Goal: Information Seeking & Learning: Learn about a topic

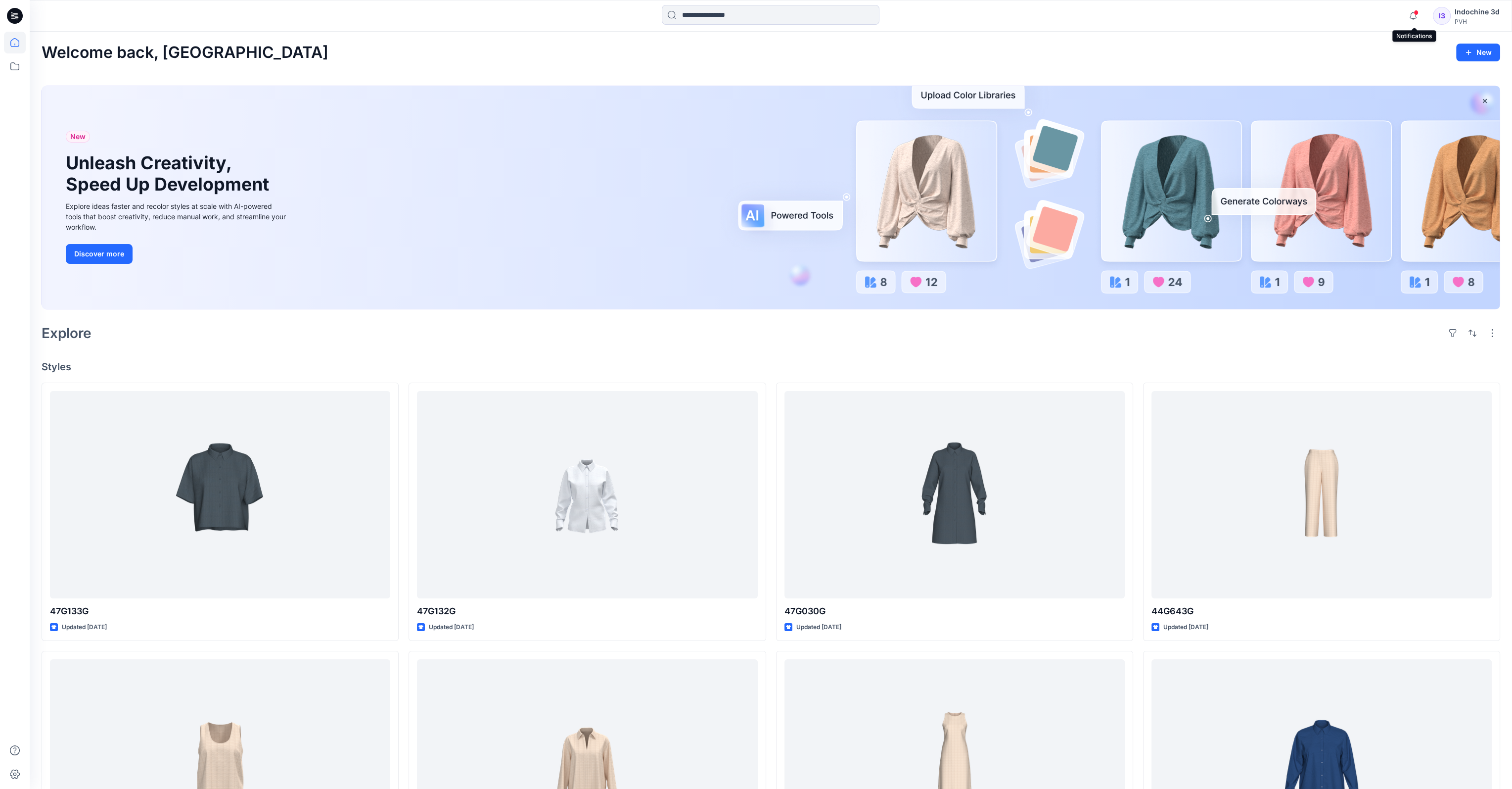
click at [1109, 14] on span at bounding box center [1417, 12] width 5 height 6
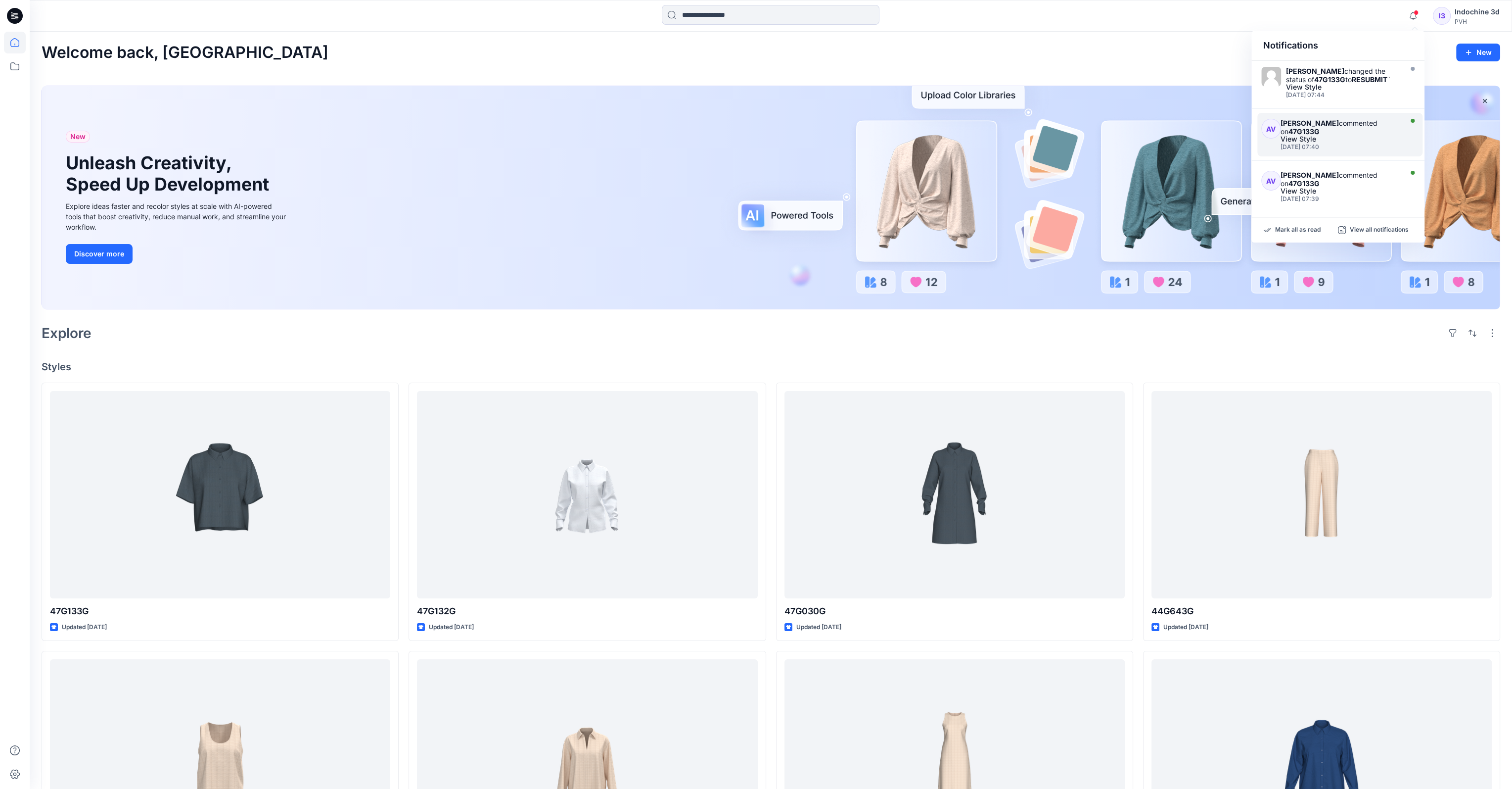
click at [1109, 128] on div "[PERSON_NAME] commented on 47G133G" at bounding box center [1340, 127] width 118 height 17
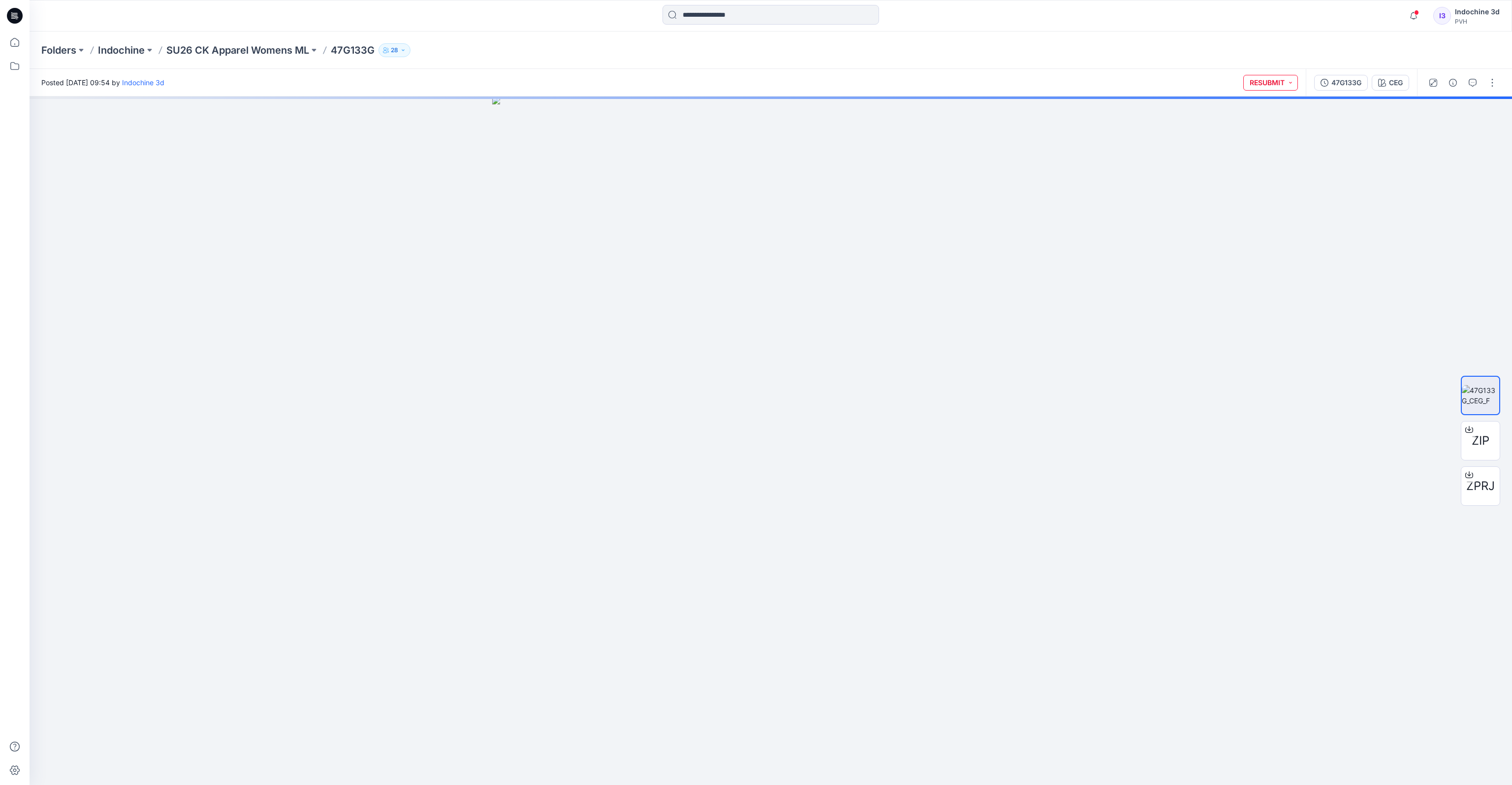
click at [1103, 83] on button "RESUBMIT" at bounding box center [1271, 82] width 55 height 16
click at [1103, 38] on div "Folders Indochine SU26 CK Apparel Womens ML 47G133G 28" at bounding box center [771, 50] width 1483 height 38
click at [1103, 83] on icon "button" at bounding box center [1473, 83] width 8 height 8
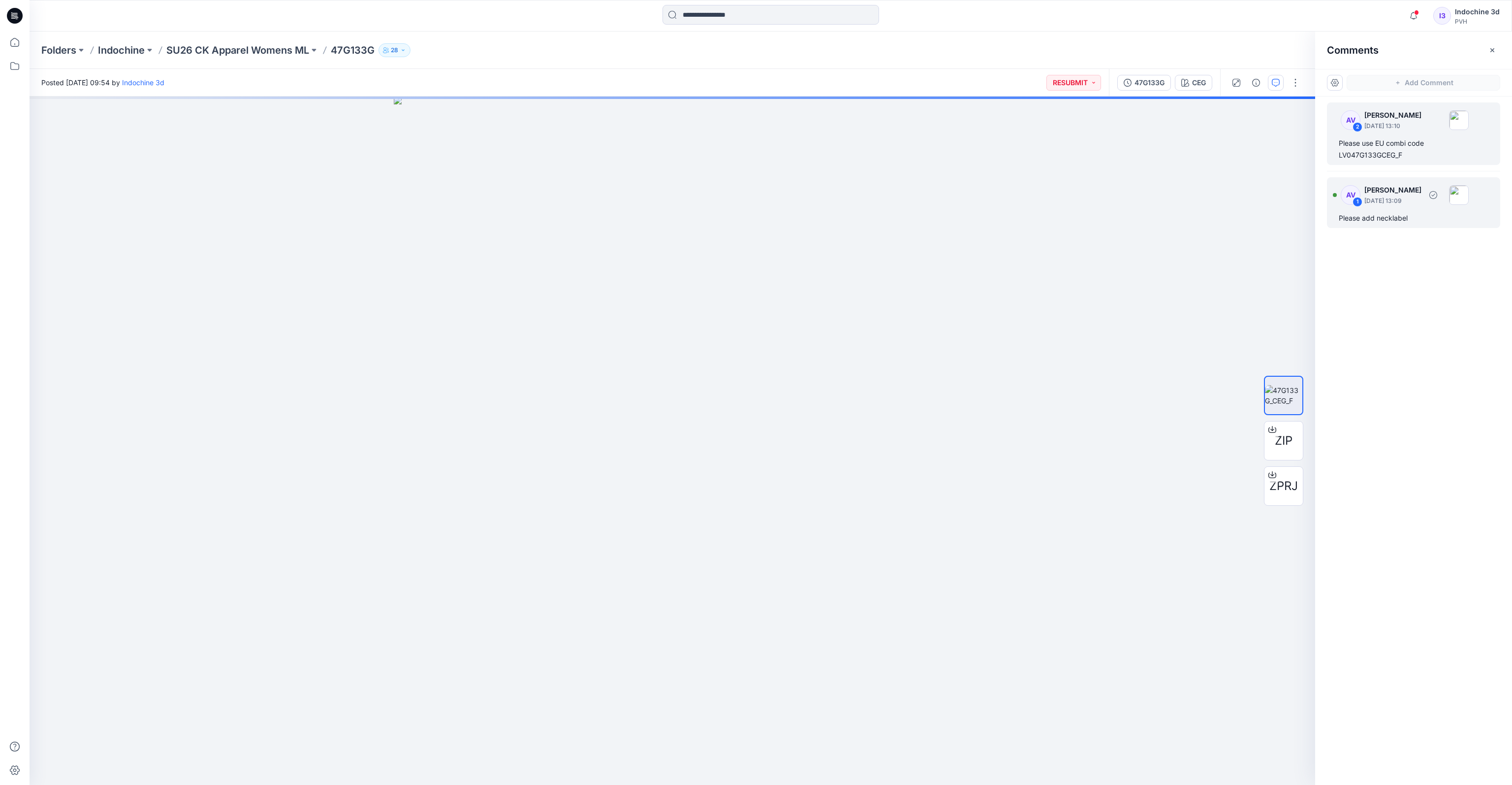
click at [1103, 186] on p "[PERSON_NAME]" at bounding box center [1393, 190] width 57 height 12
click at [1103, 131] on div "AV 2 [PERSON_NAME] [DATE] 13:10" at bounding box center [1401, 120] width 136 height 27
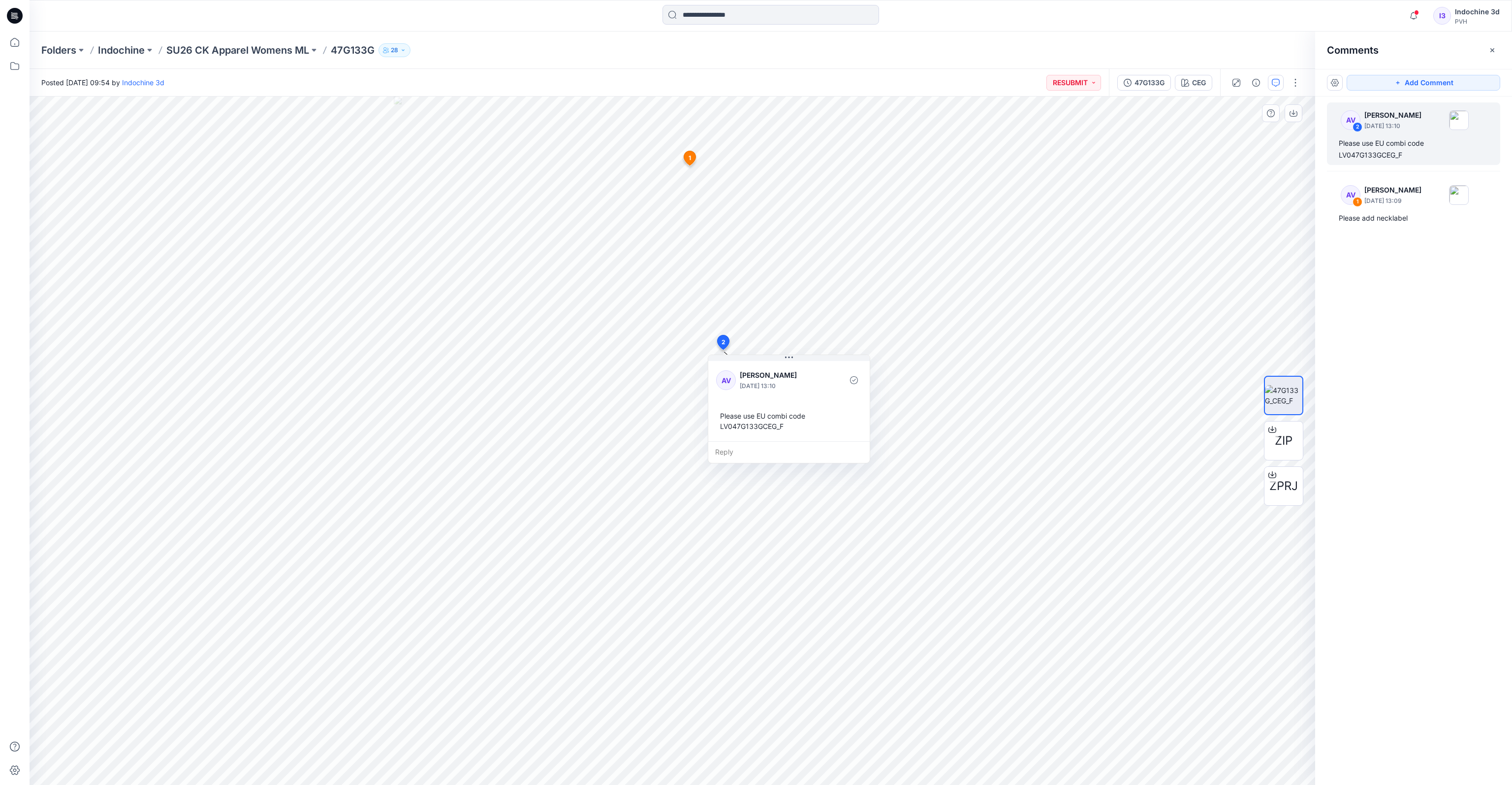
click at [861, 365] on div "AV [PERSON_NAME] [DATE] 13:10 Please use EU combi code LV047G133GCEG_F" at bounding box center [788, 400] width 161 height 82
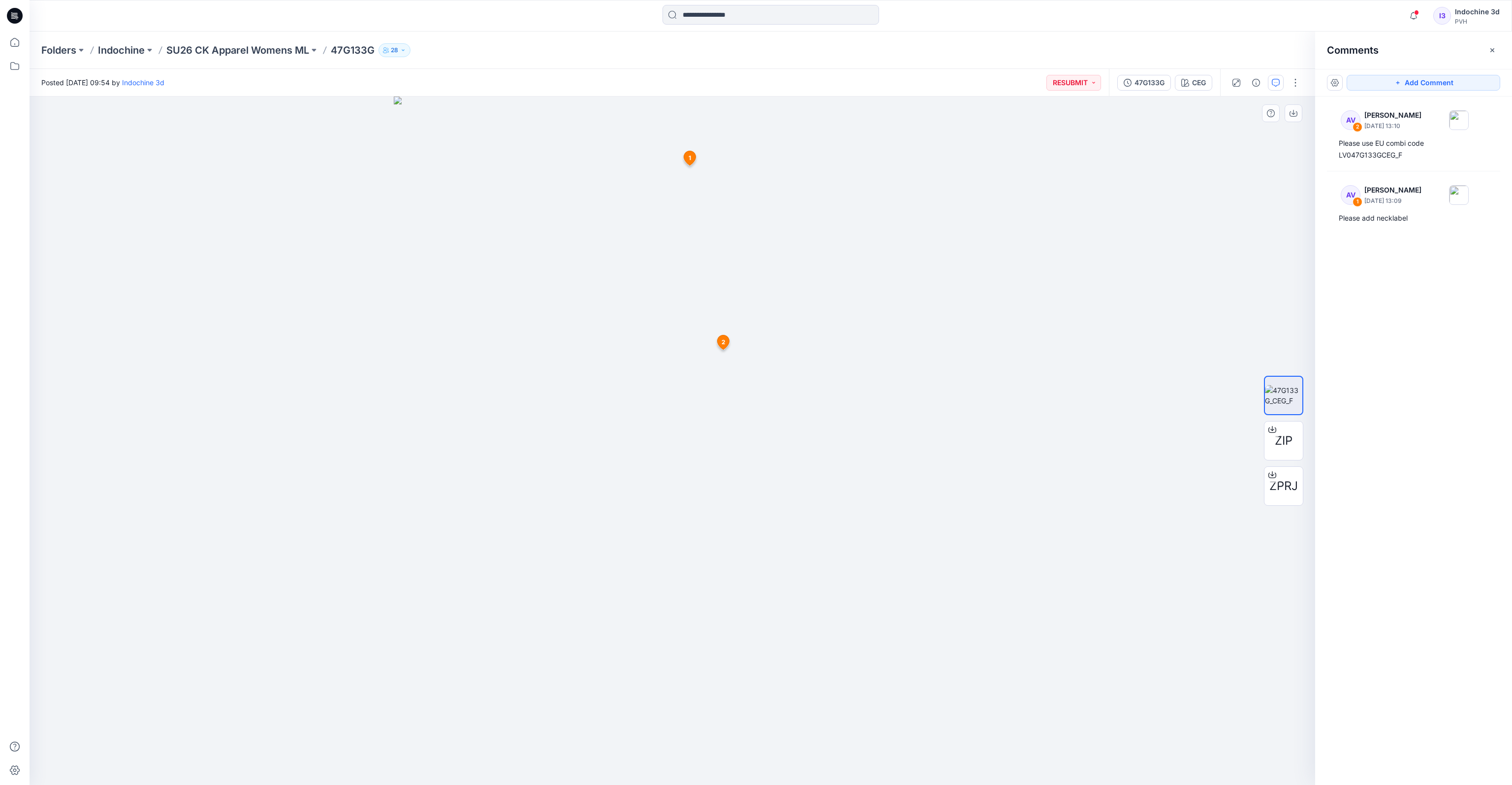
click at [689, 153] on icon at bounding box center [689, 158] width 12 height 14
click at [722, 342] on span "2" at bounding box center [724, 342] width 4 height 9
click at [1103, 22] on icon "button" at bounding box center [1413, 15] width 18 height 20
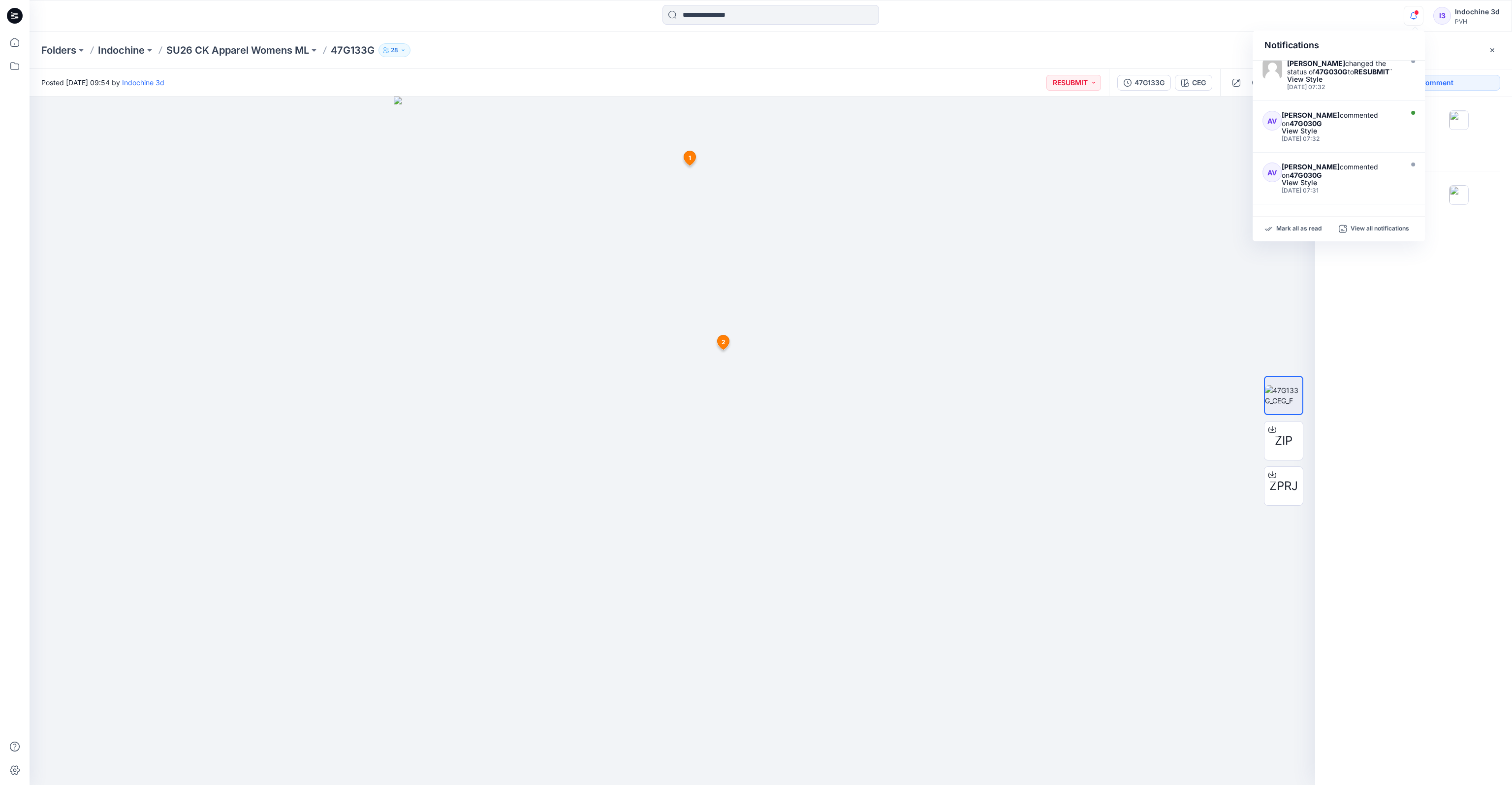
scroll to position [374, 0]
click at [1103, 176] on div "[PERSON_NAME] commented on 47G030G" at bounding box center [1340, 171] width 118 height 17
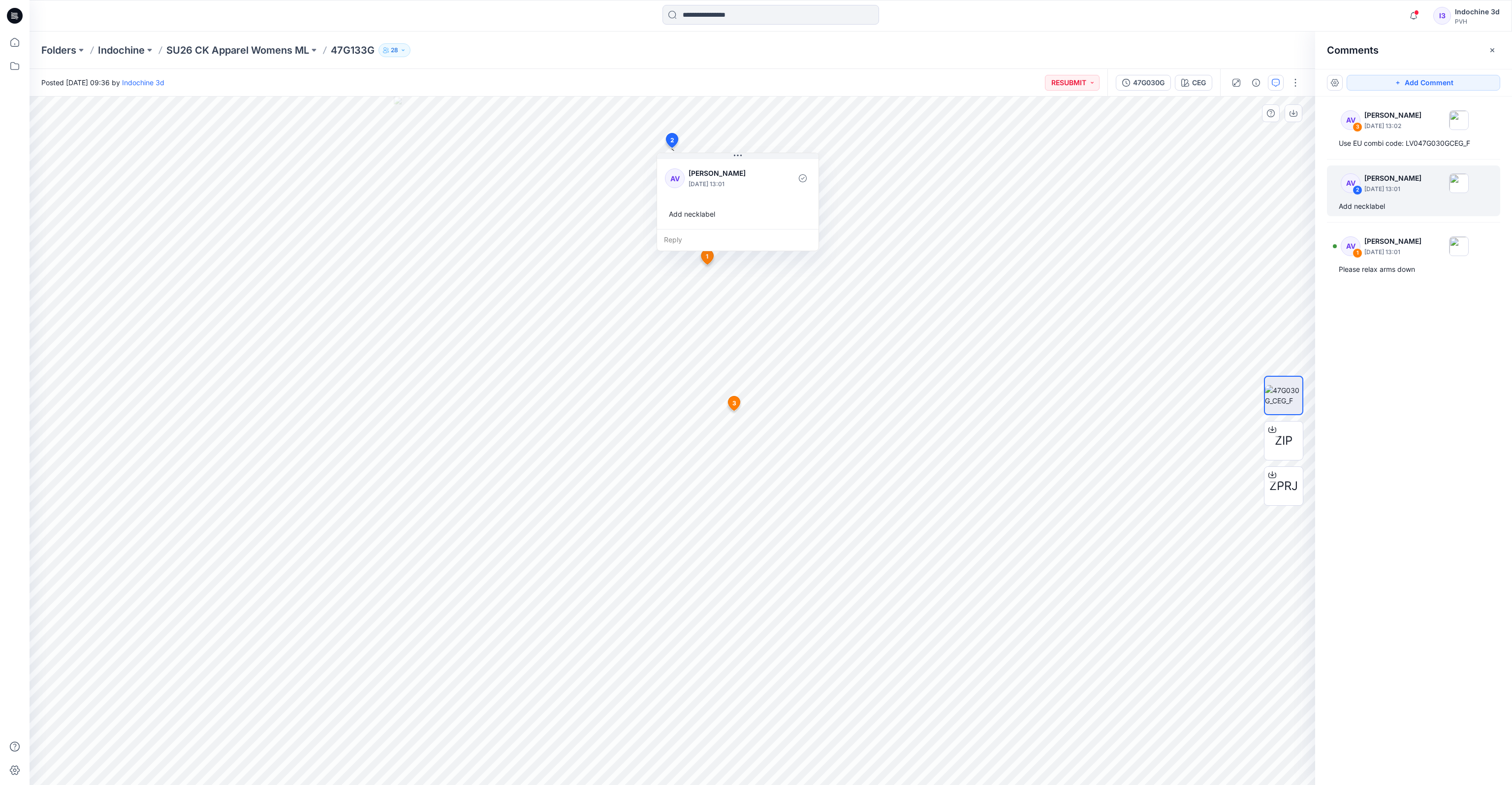
click at [733, 404] on span "3" at bounding box center [734, 403] width 4 height 9
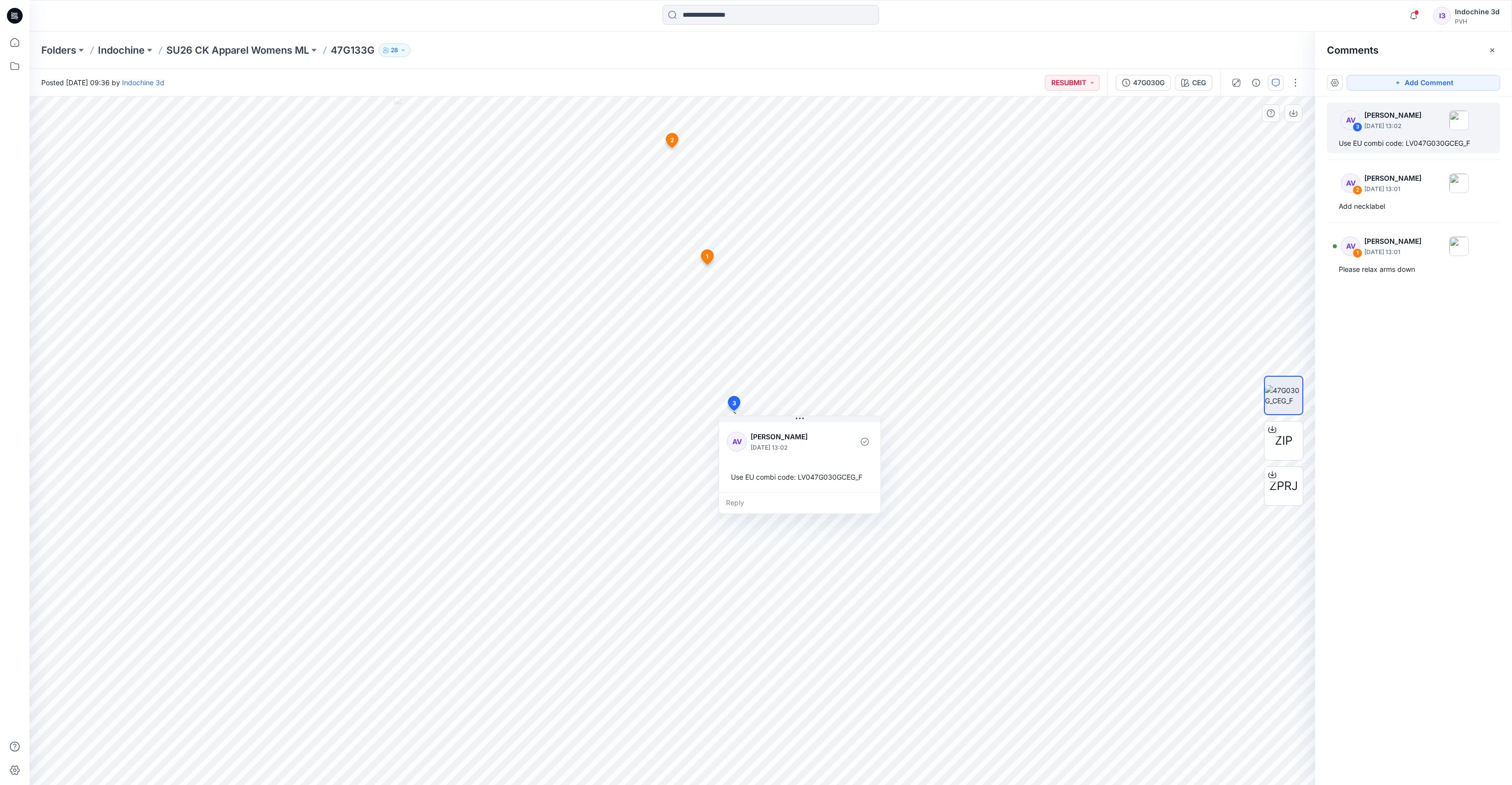
click at [709, 257] on icon at bounding box center [706, 257] width 12 height 15
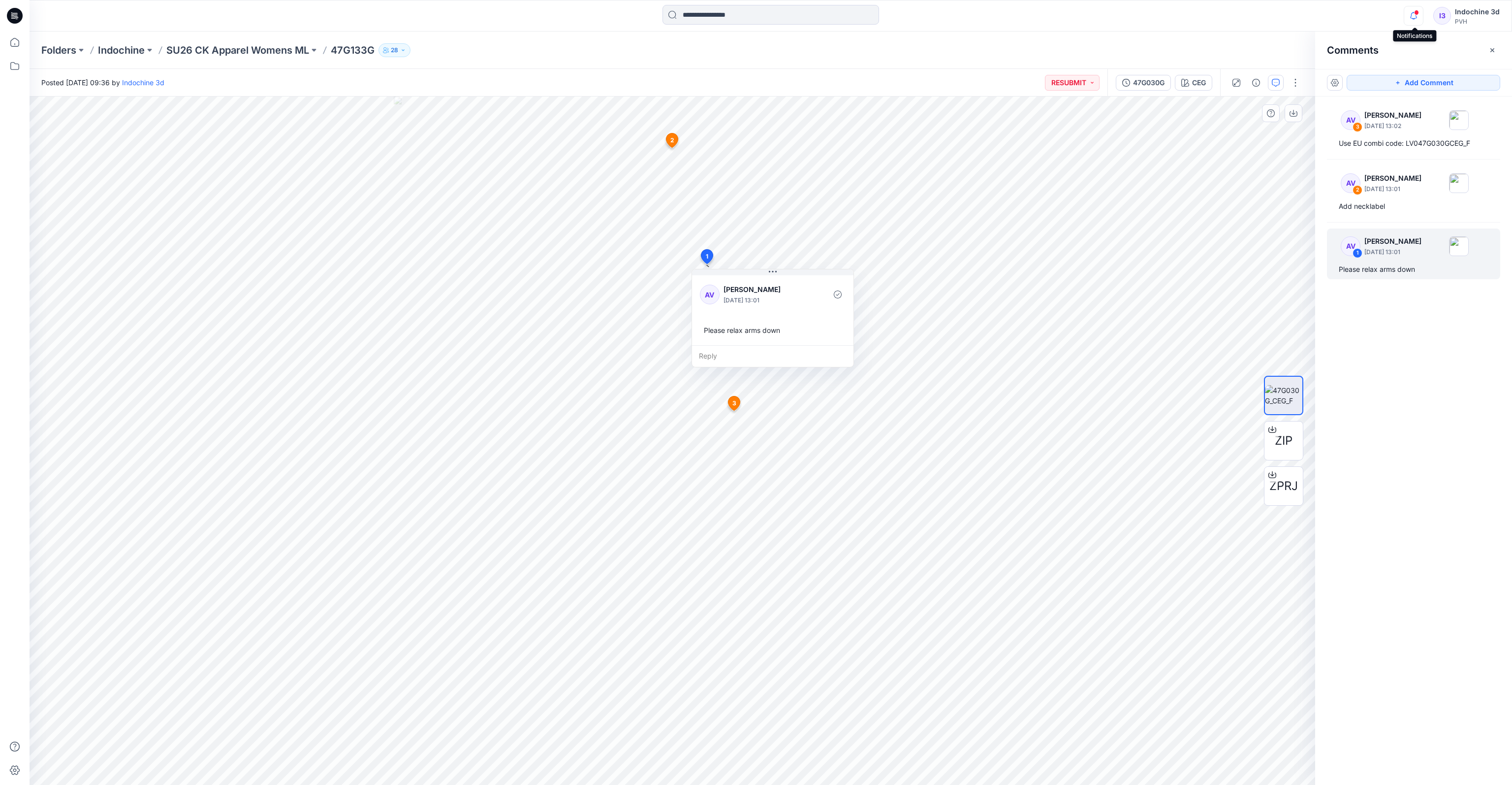
click at [1103, 20] on icon "button" at bounding box center [1413, 15] width 18 height 20
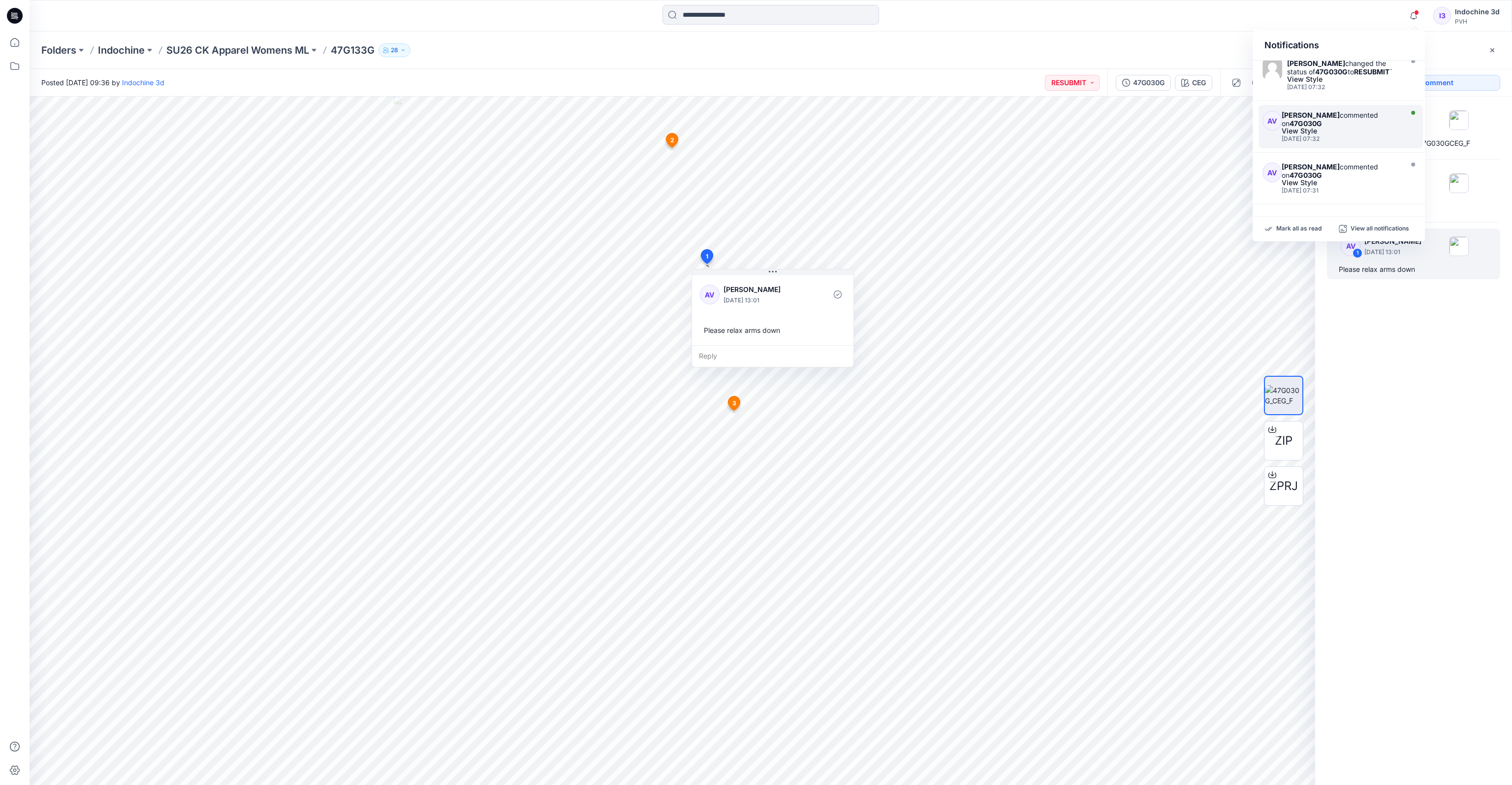
click at [1103, 120] on div "[PERSON_NAME] commented on 47G030G" at bounding box center [1340, 119] width 118 height 17
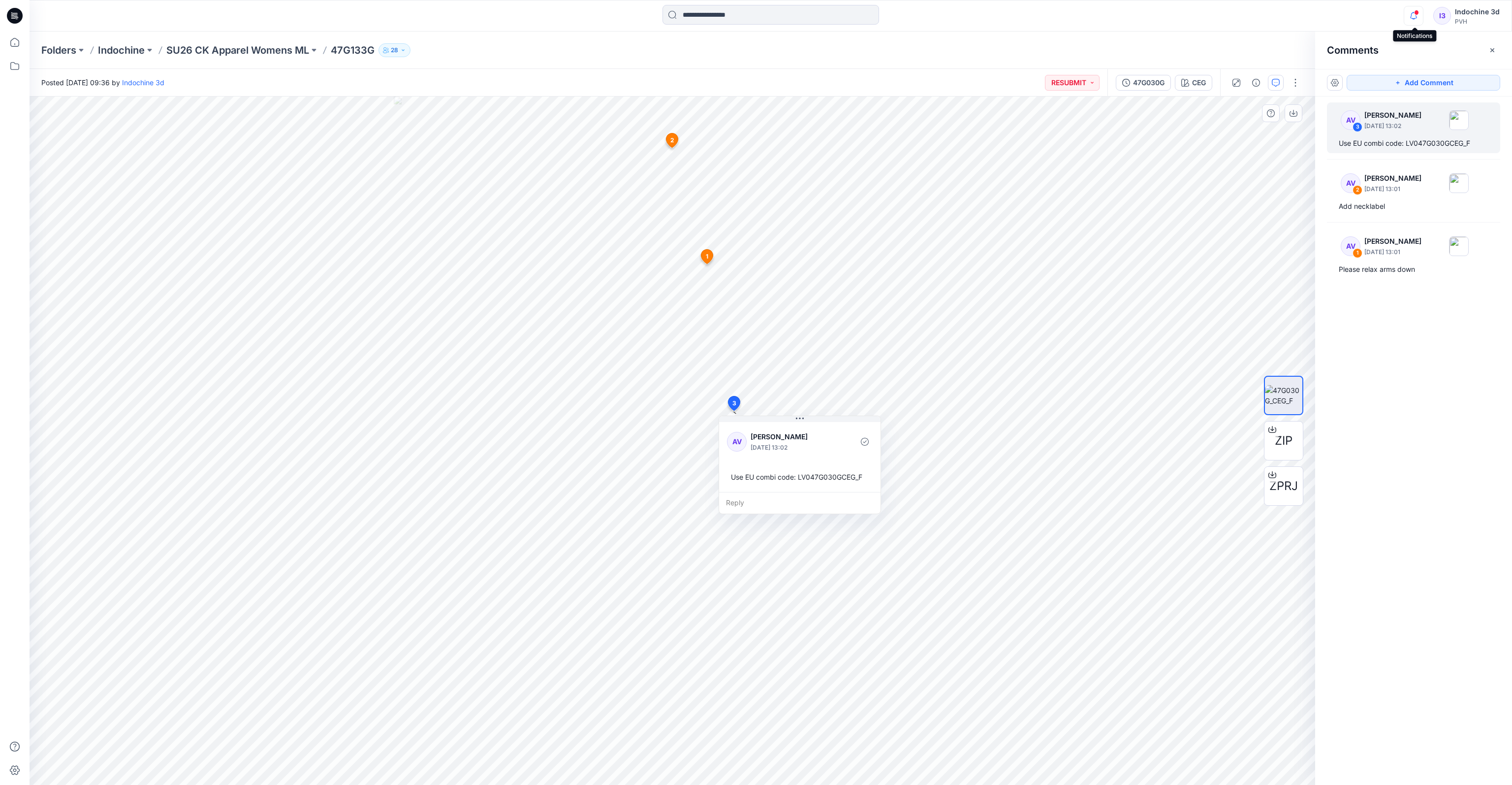
click at [1103, 17] on icon "button" at bounding box center [1413, 15] width 18 height 20
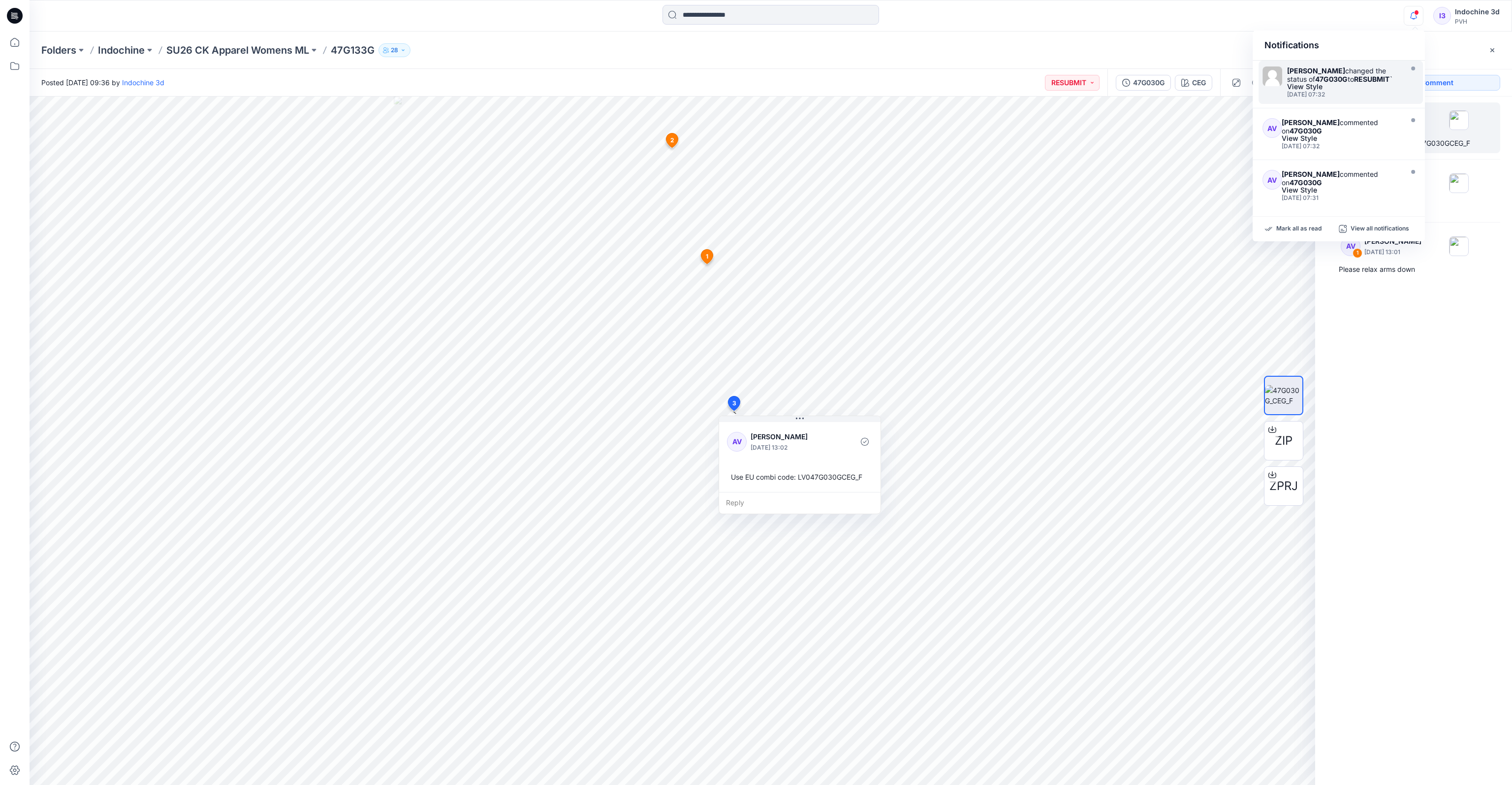
scroll to position [374, 0]
click at [1103, 125] on div "[PERSON_NAME] commented on 47G030G" at bounding box center [1340, 119] width 118 height 17
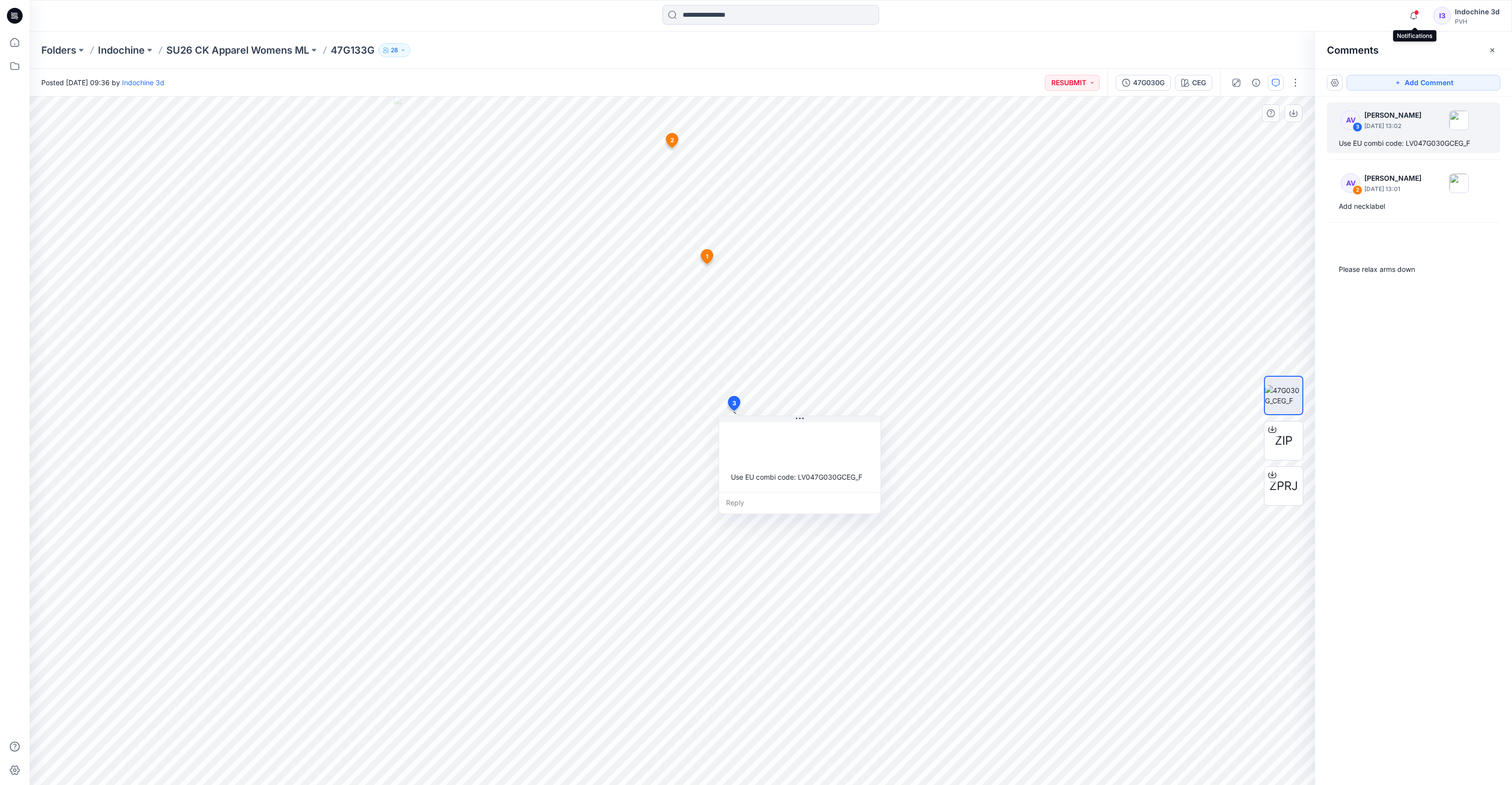
click at [1103, 14] on span at bounding box center [1416, 12] width 5 height 6
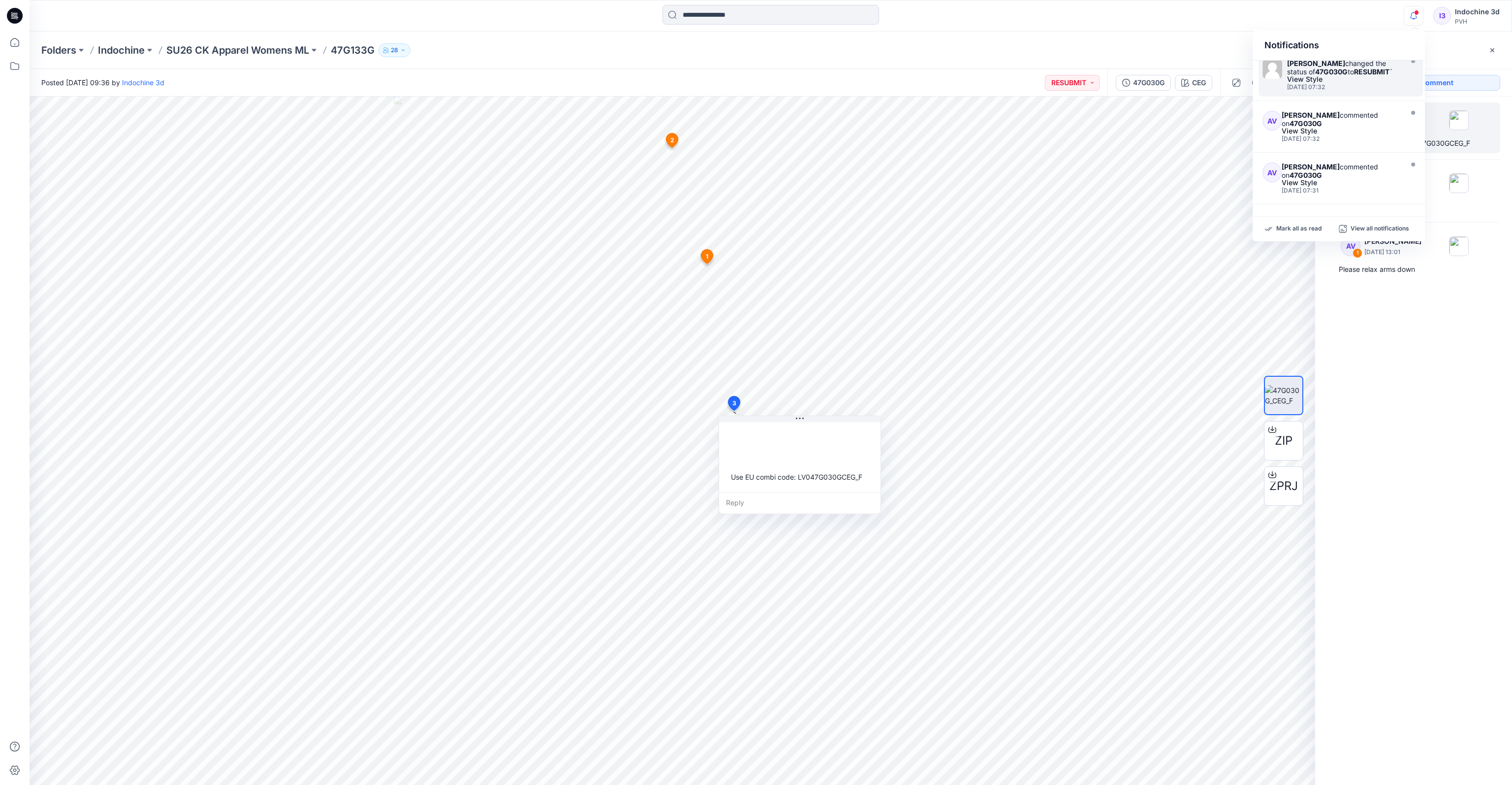
click at [1103, 82] on div "View Style" at bounding box center [1344, 79] width 113 height 7
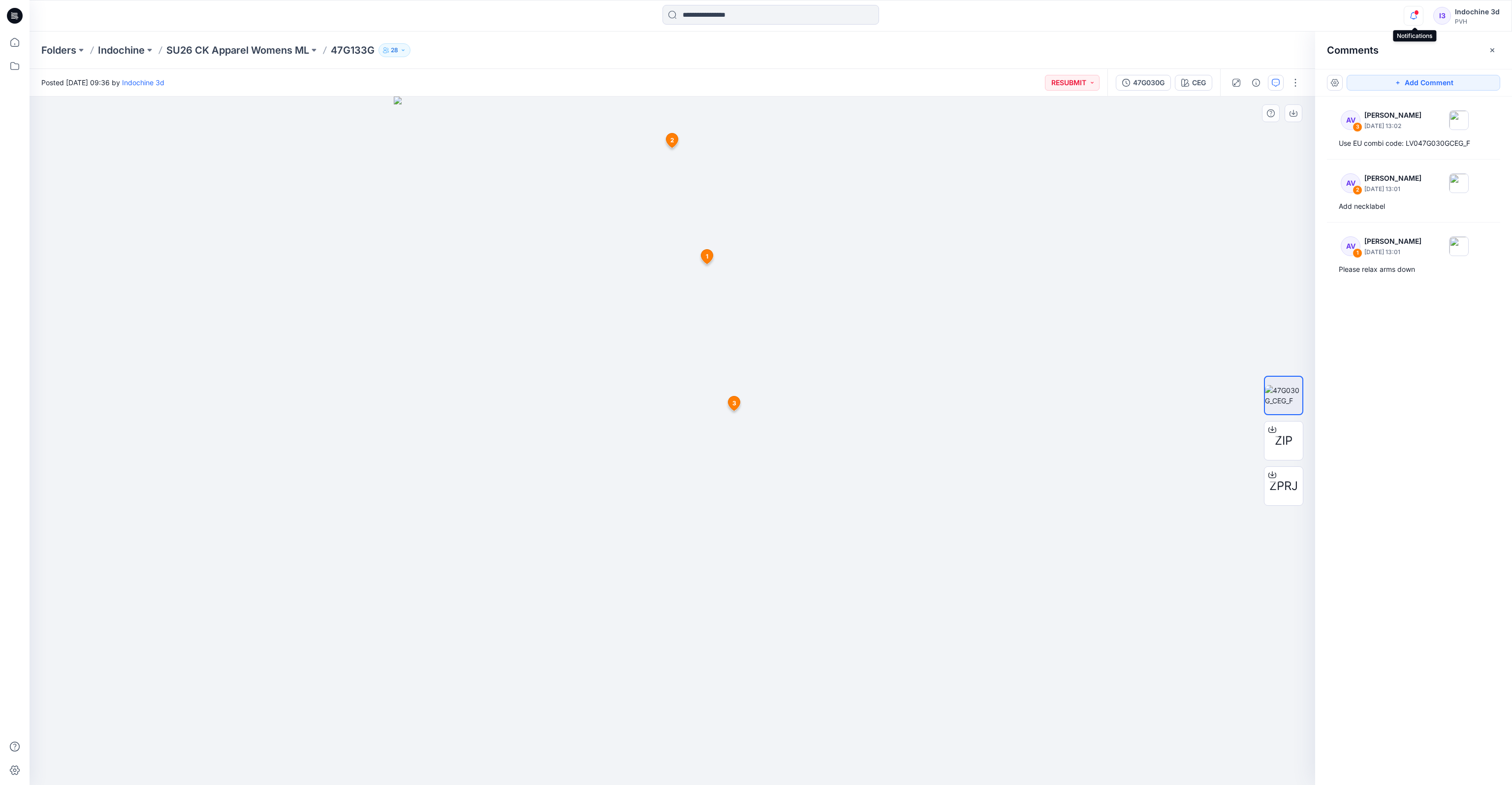
click at [1103, 17] on icon "button" at bounding box center [1413, 15] width 7 height 6
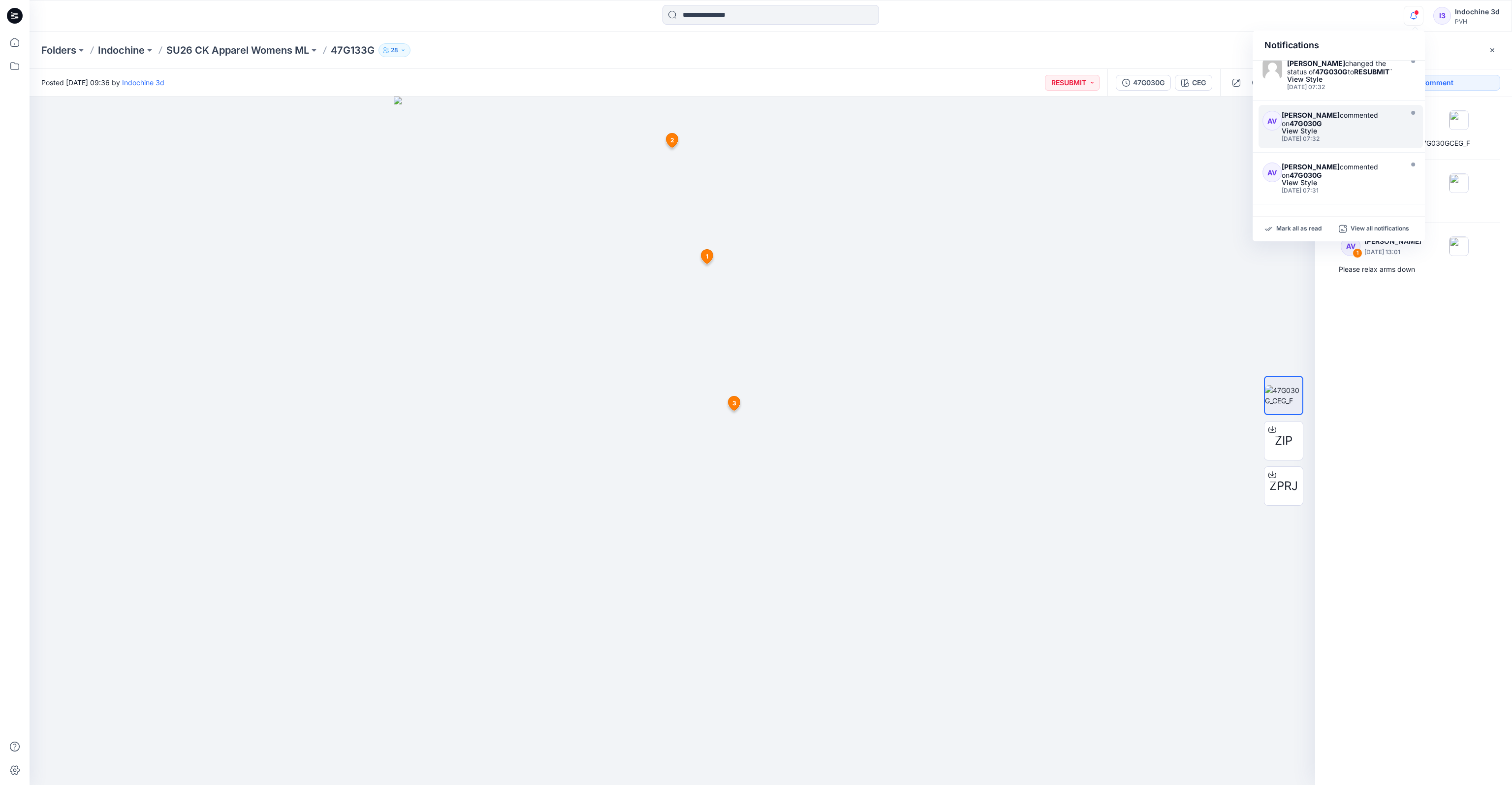
scroll to position [259, 0]
click at [1103, 120] on div "[PERSON_NAME] commented on 47G132G" at bounding box center [1340, 126] width 118 height 17
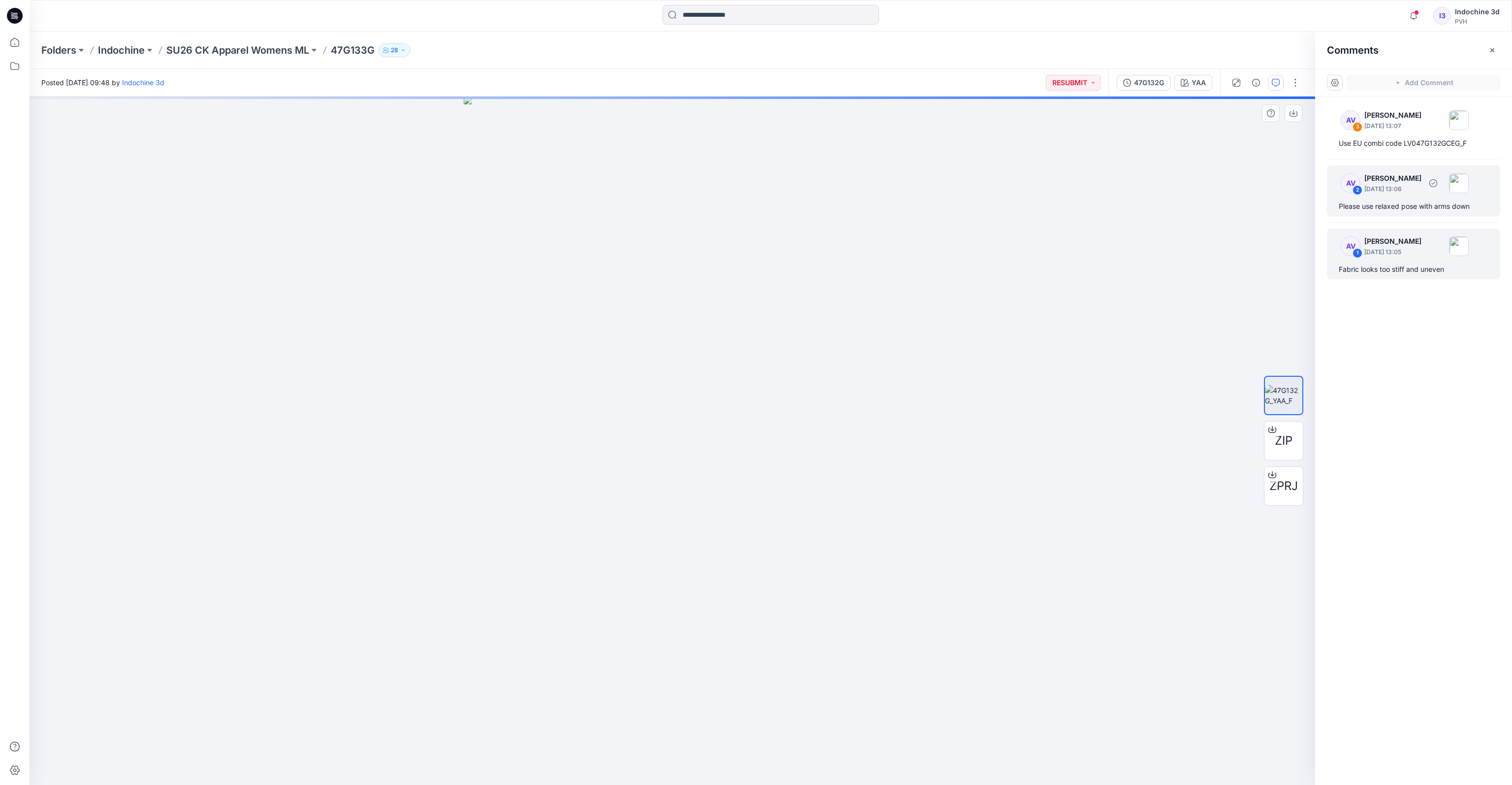
click at [1103, 131] on p "[DATE] 13:06" at bounding box center [1393, 126] width 57 height 10
click at [1103, 131] on p "[DATE] 13:05" at bounding box center [1393, 126] width 57 height 10
click at [1103, 16] on icon "button" at bounding box center [1413, 15] width 18 height 20
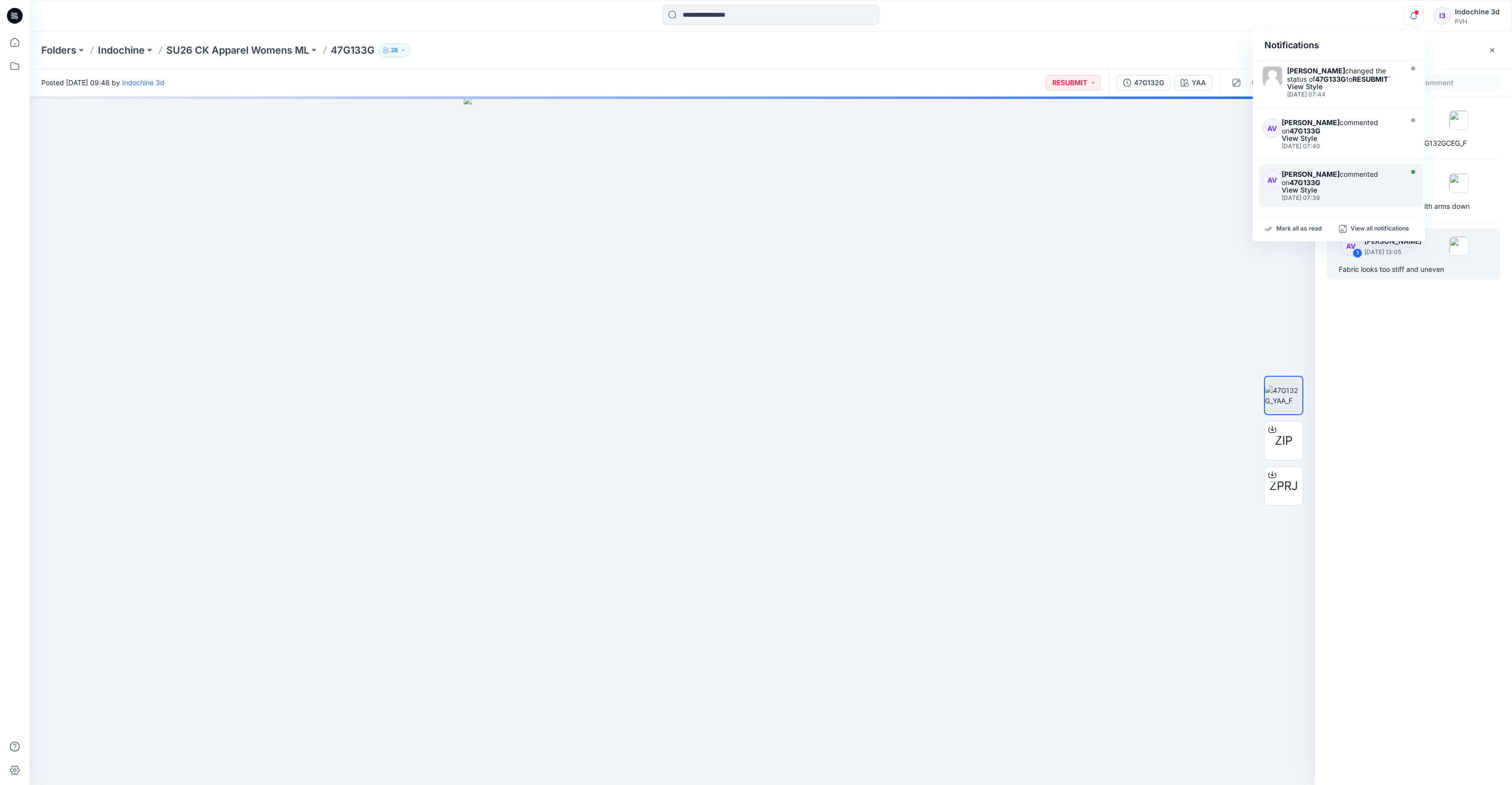
click at [1103, 184] on div "[PERSON_NAME] commented on 47G133G" at bounding box center [1340, 178] width 118 height 17
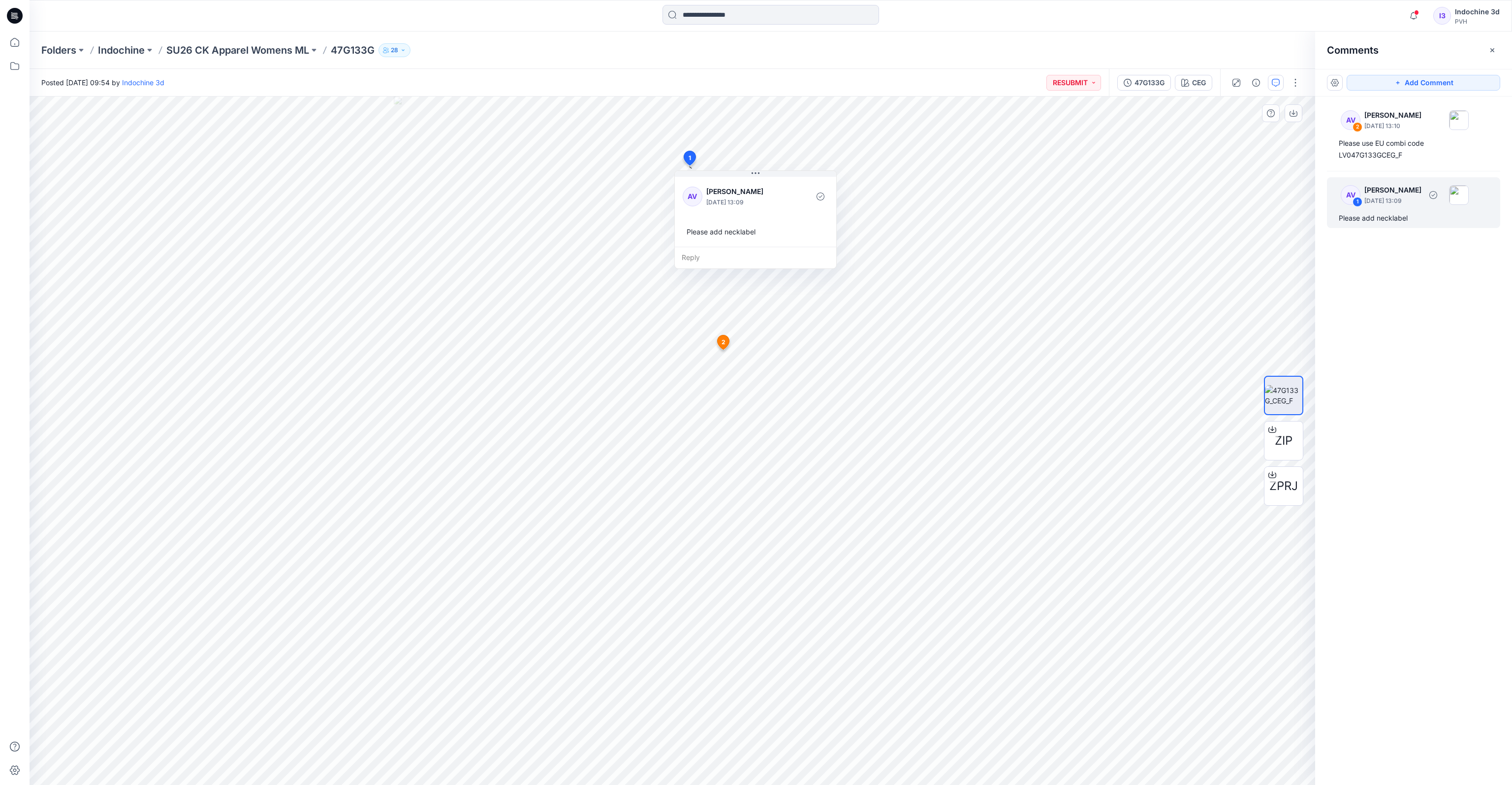
click at [1103, 177] on div "AV 1 [PERSON_NAME] [DATE] 13:09 Please add necklabel" at bounding box center [1413, 203] width 173 height 51
click at [1103, 15] on icon "button" at bounding box center [1413, 15] width 18 height 20
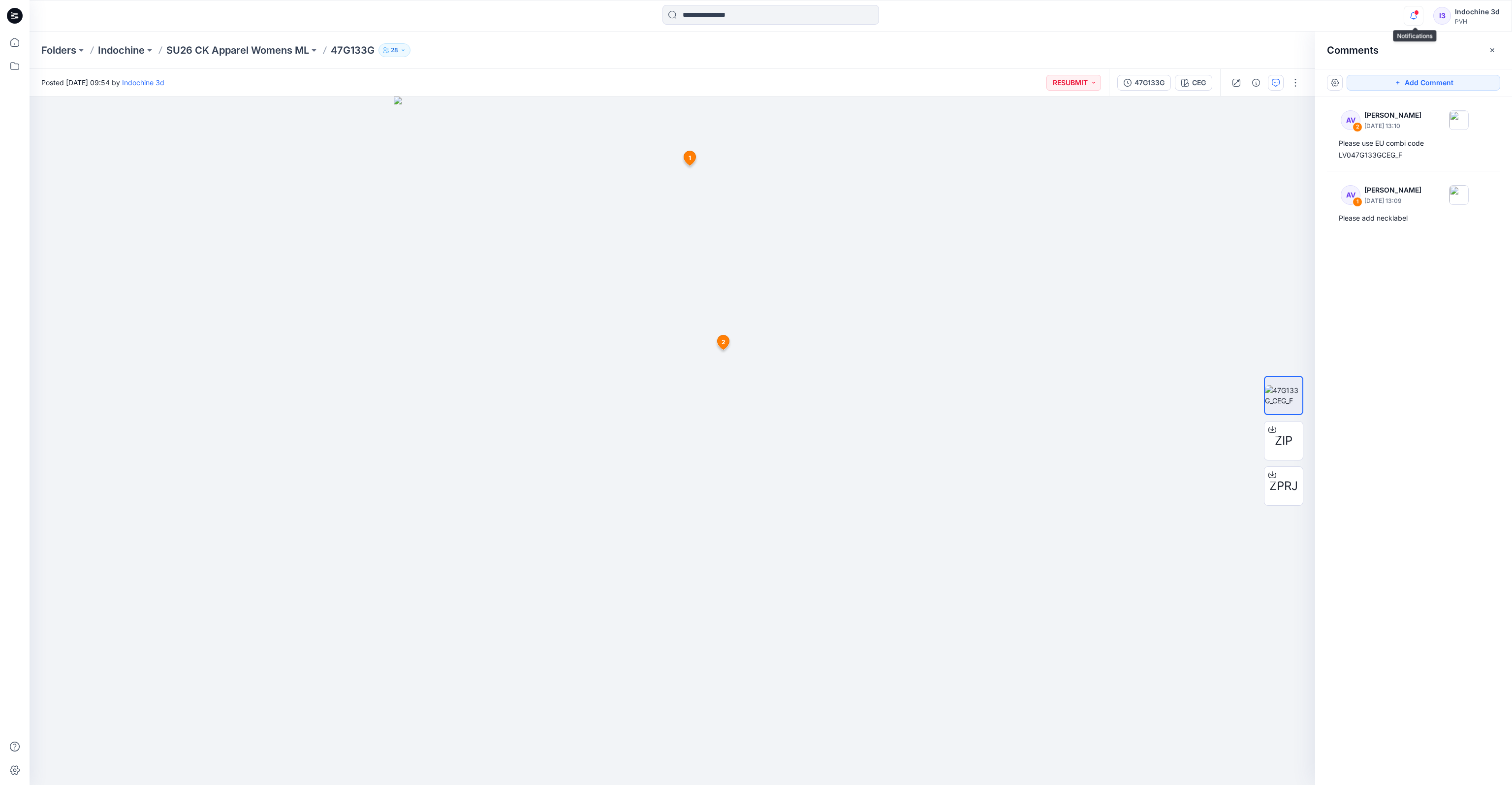
click at [1103, 17] on icon "button" at bounding box center [1413, 15] width 18 height 20
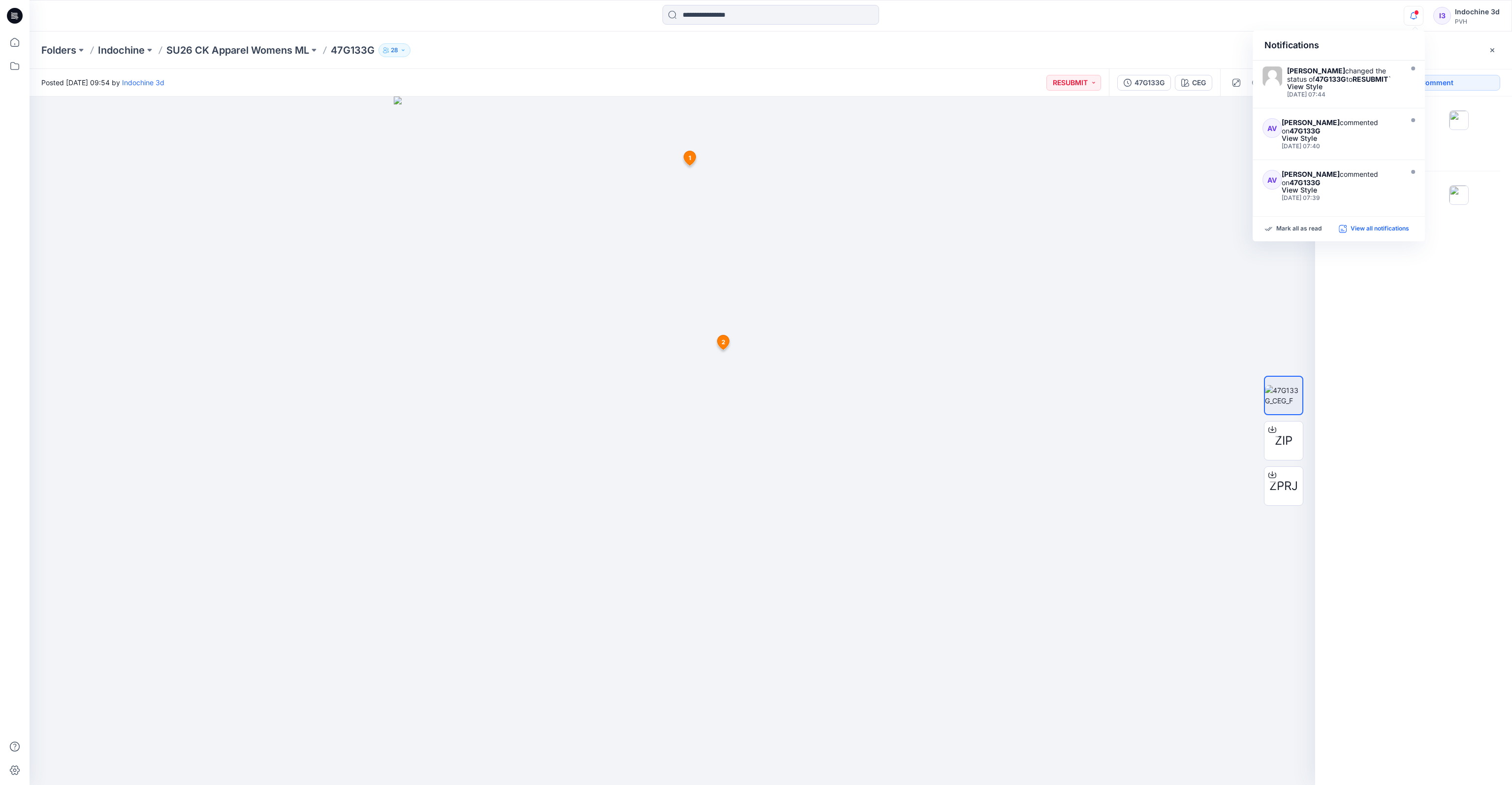
click at [1103, 229] on p "View all notifications" at bounding box center [1380, 229] width 59 height 9
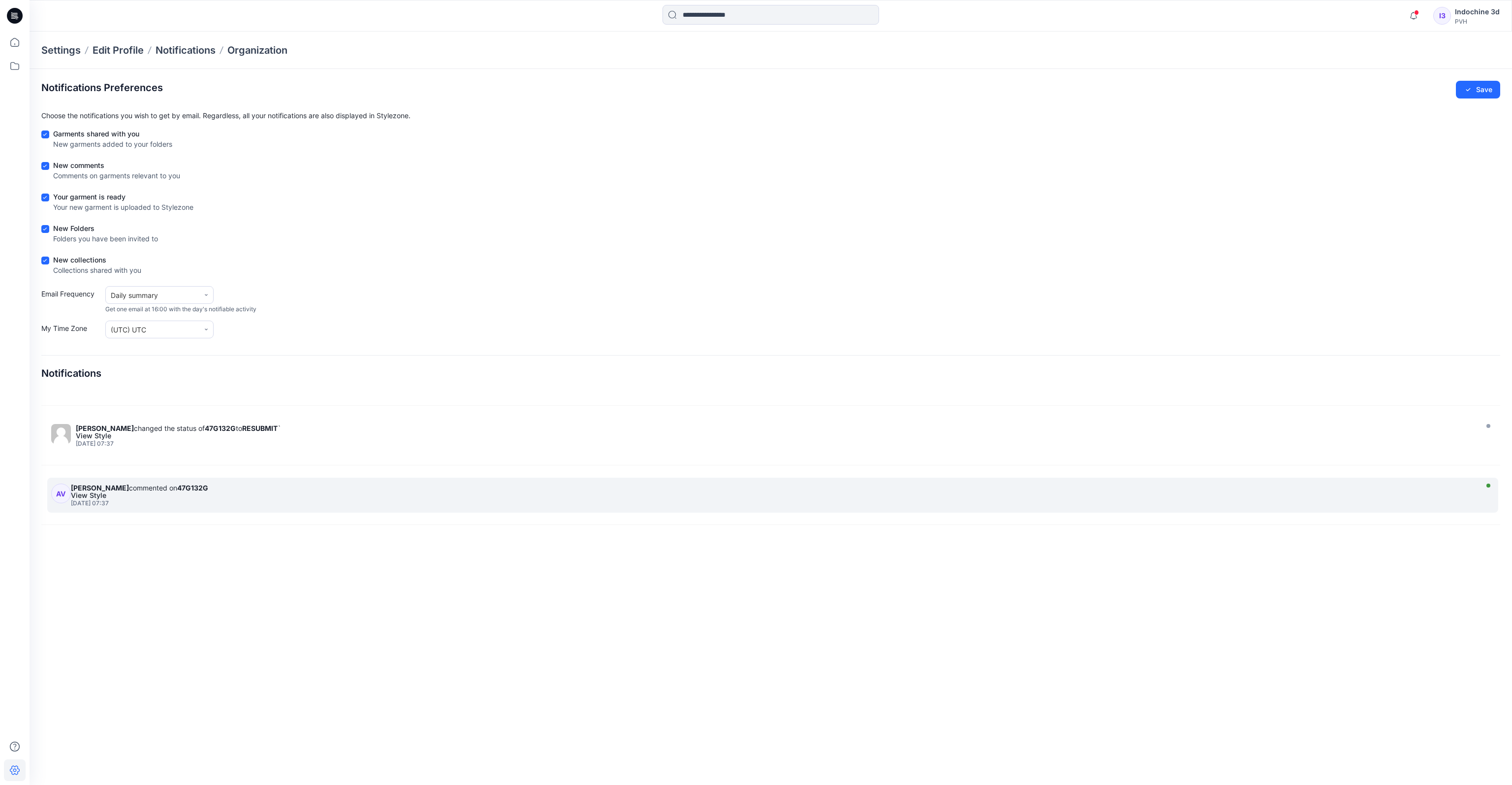
scroll to position [229, 0]
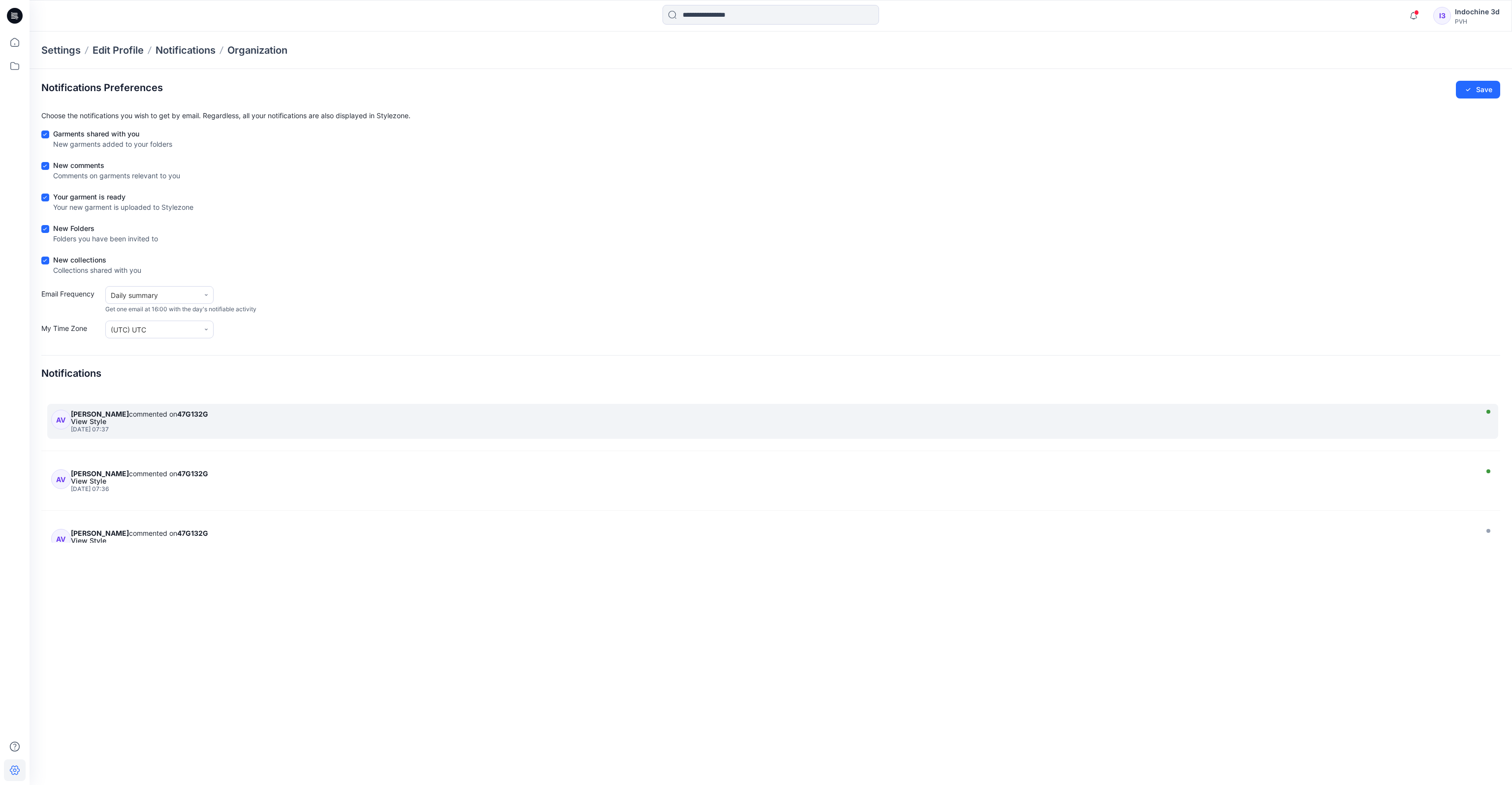
click at [300, 426] on div "[DATE] 07:37" at bounding box center [773, 429] width 1404 height 7
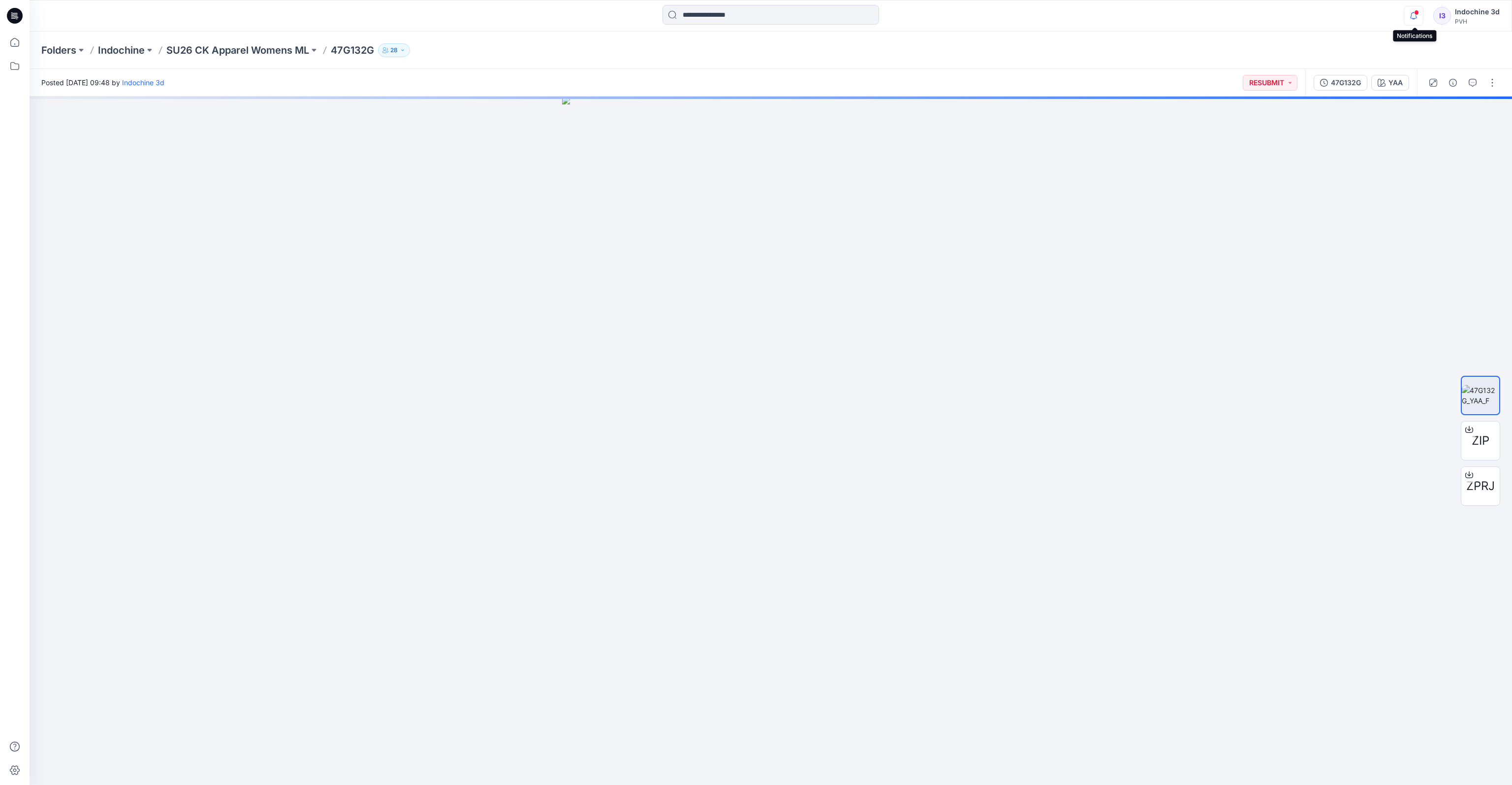
click at [1103, 15] on icon "button" at bounding box center [1413, 15] width 18 height 20
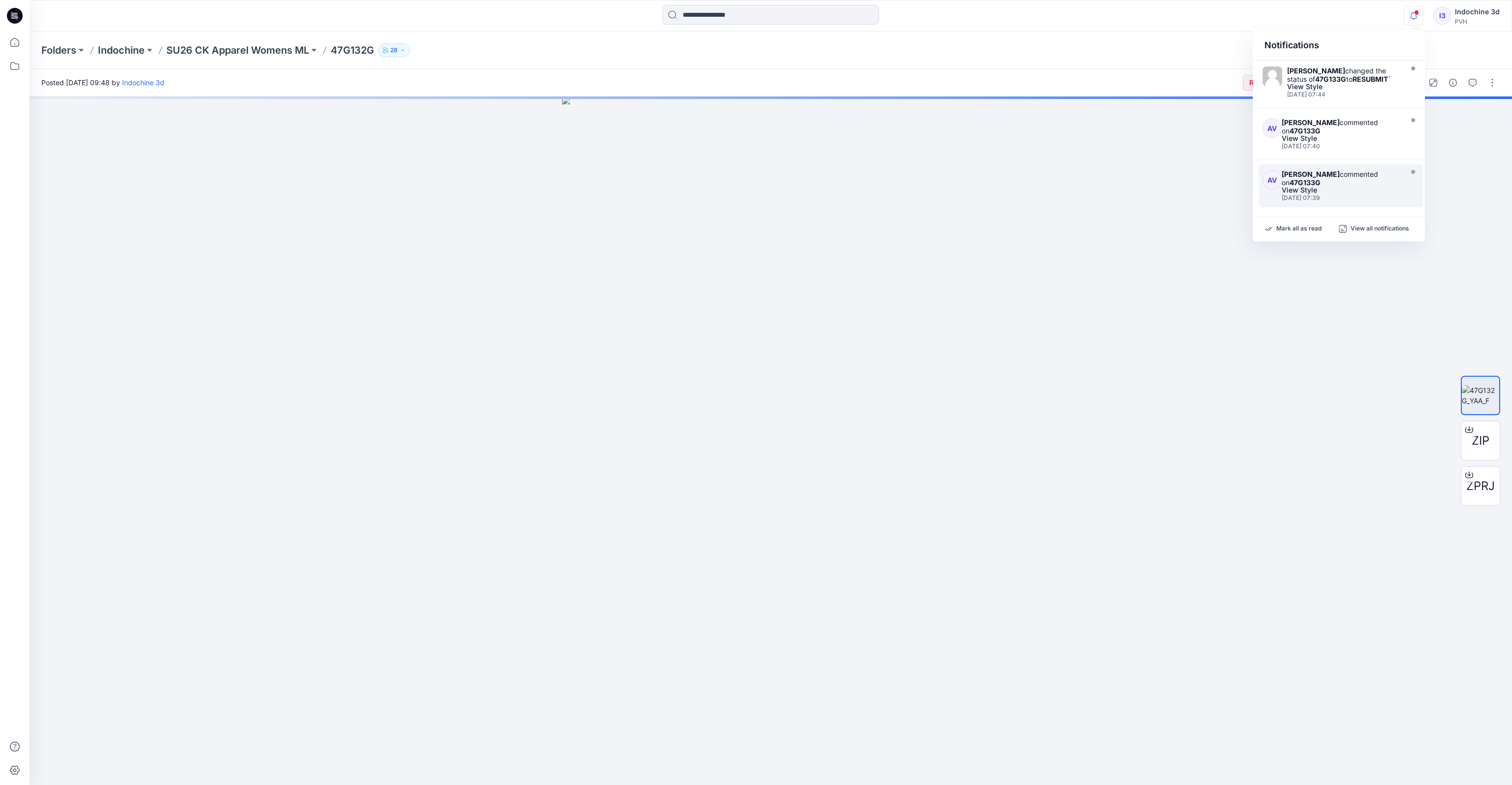
scroll to position [374, 0]
click at [1103, 227] on p "View all notifications" at bounding box center [1380, 229] width 59 height 9
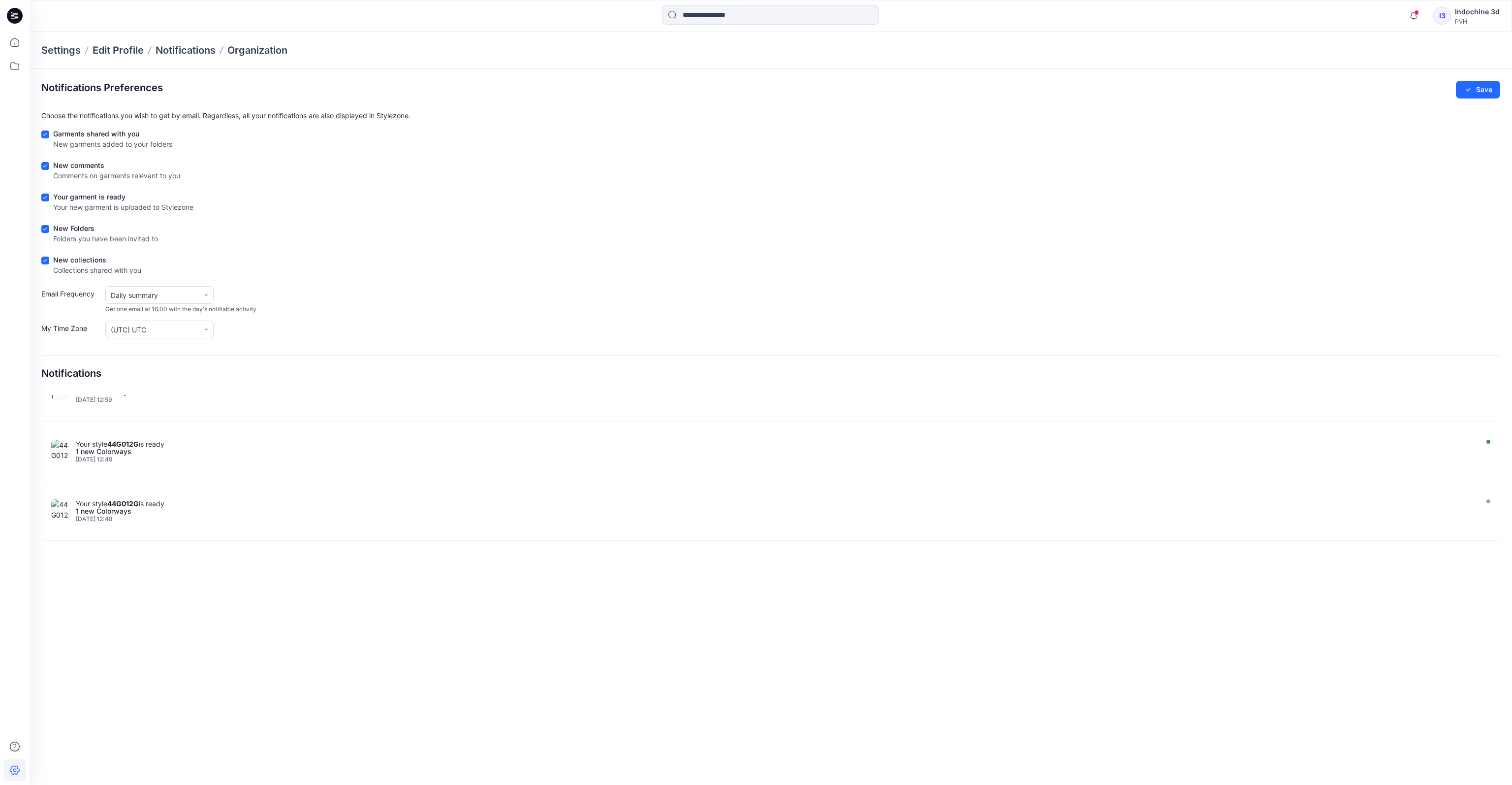
scroll to position [1839, 0]
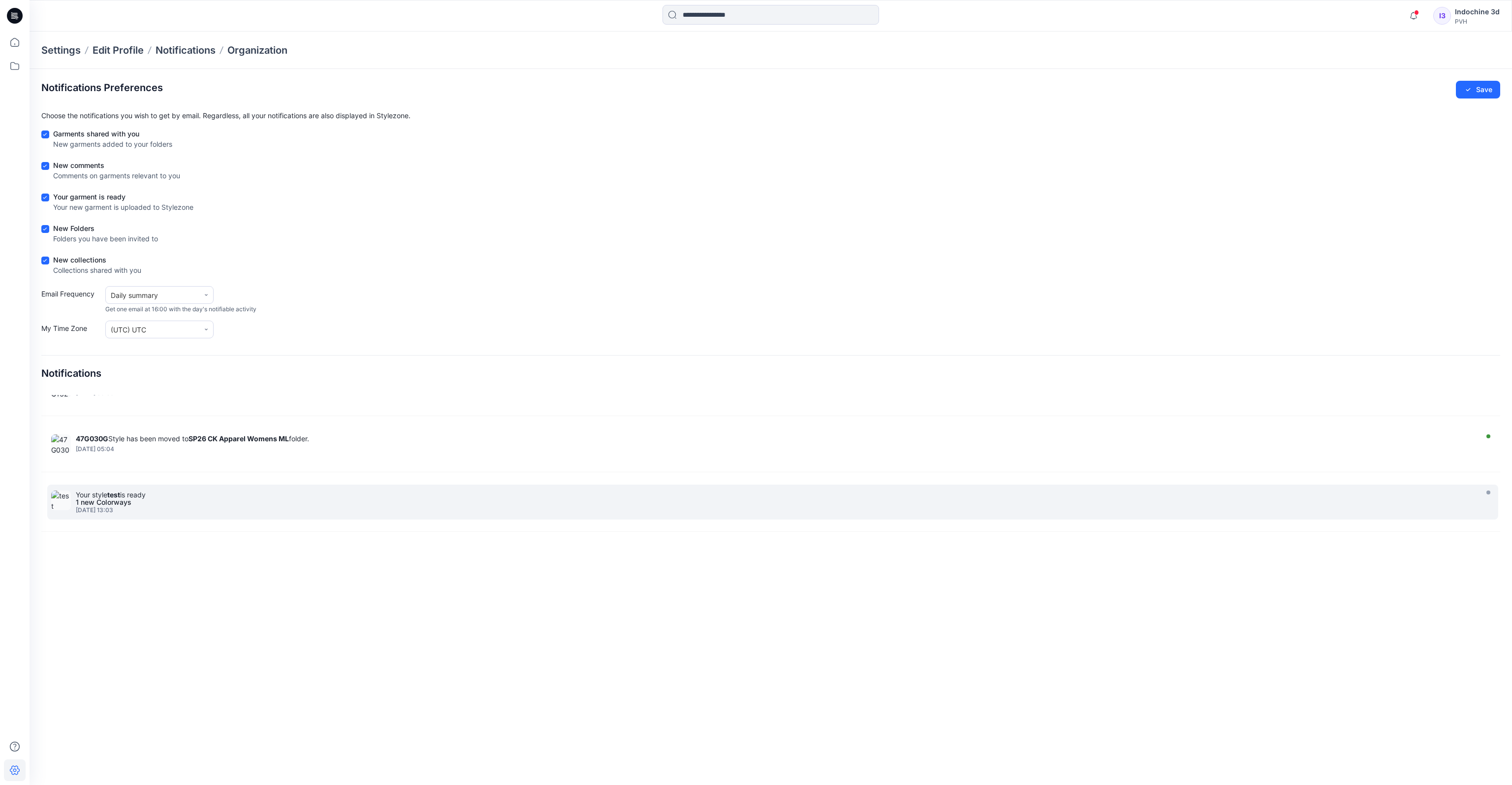
click at [116, 499] on div "1 new Colorways" at bounding box center [775, 502] width 1399 height 7
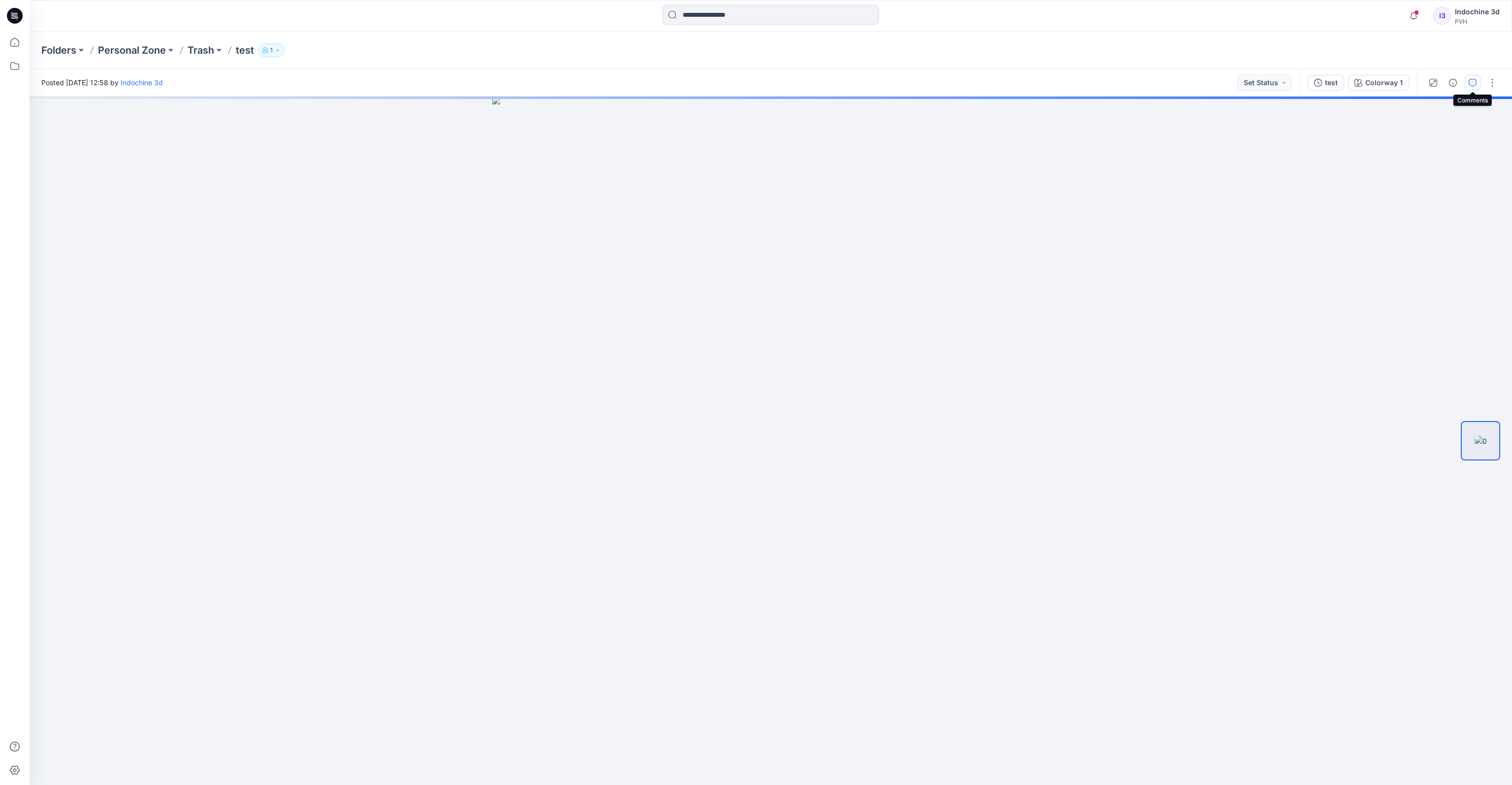
click at [1103, 85] on icon "button" at bounding box center [1473, 83] width 8 height 8
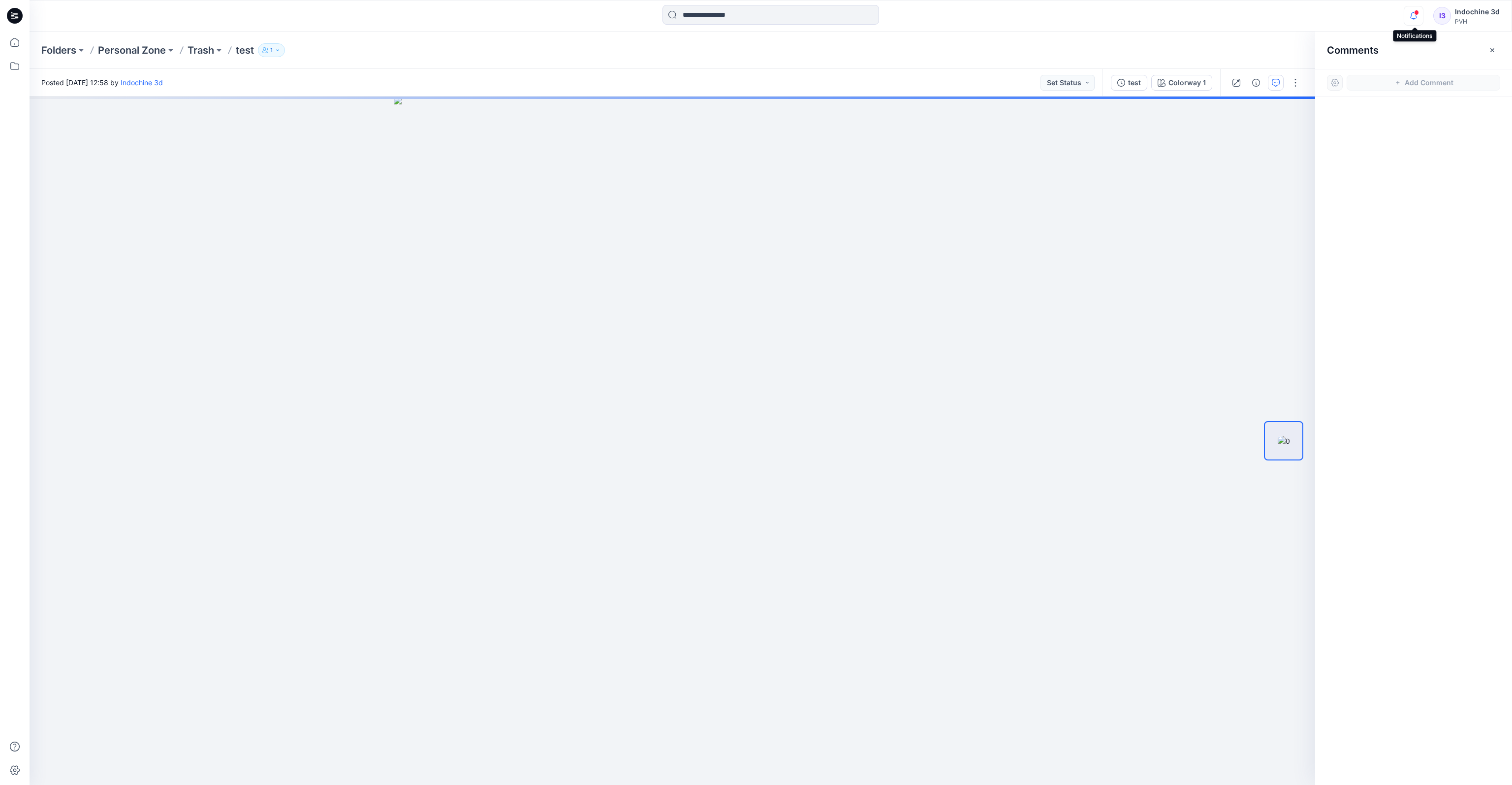
click at [1103, 14] on icon "button" at bounding box center [1413, 15] width 18 height 20
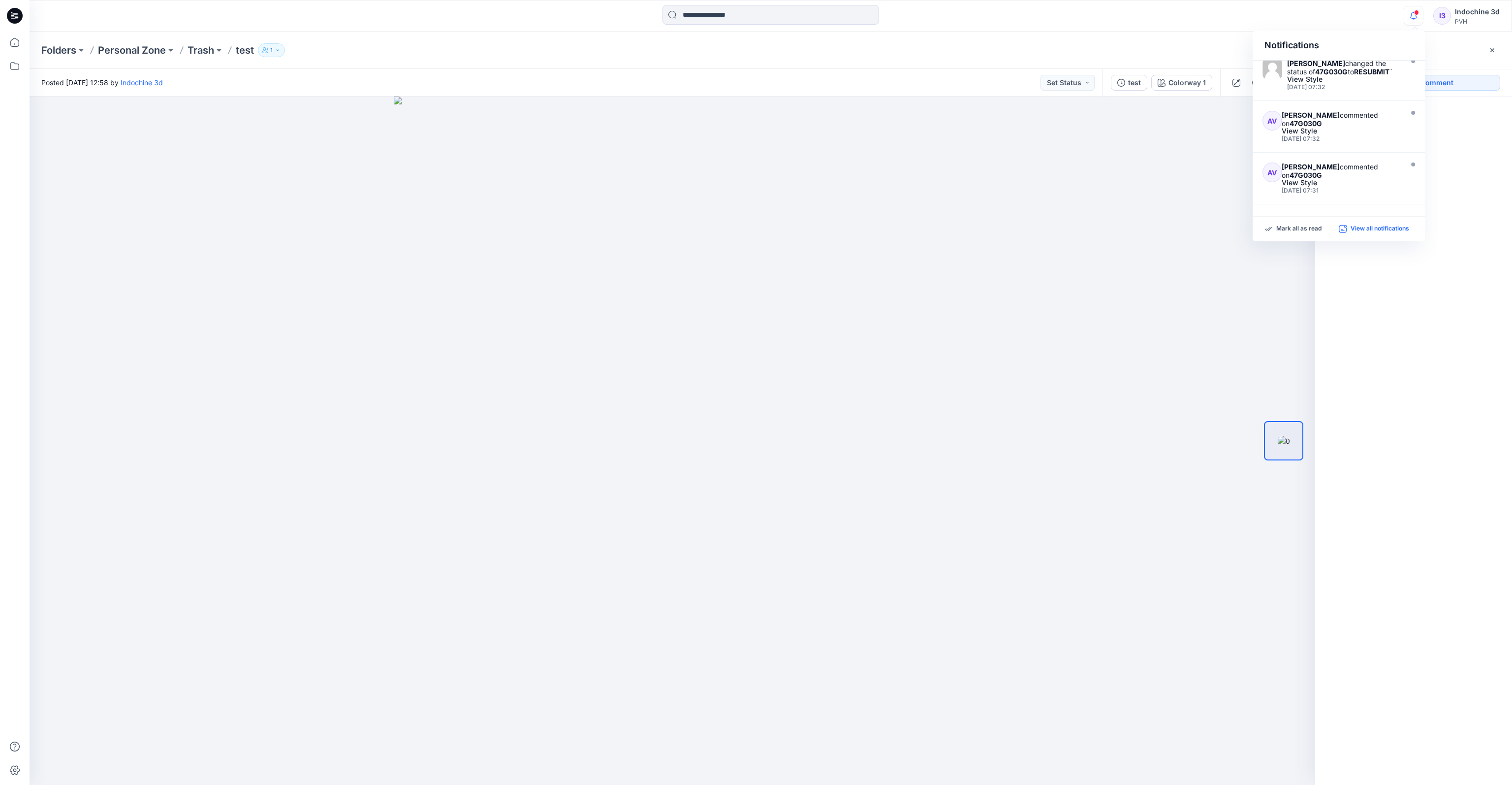
click at [1103, 229] on p "View all notifications" at bounding box center [1380, 229] width 59 height 9
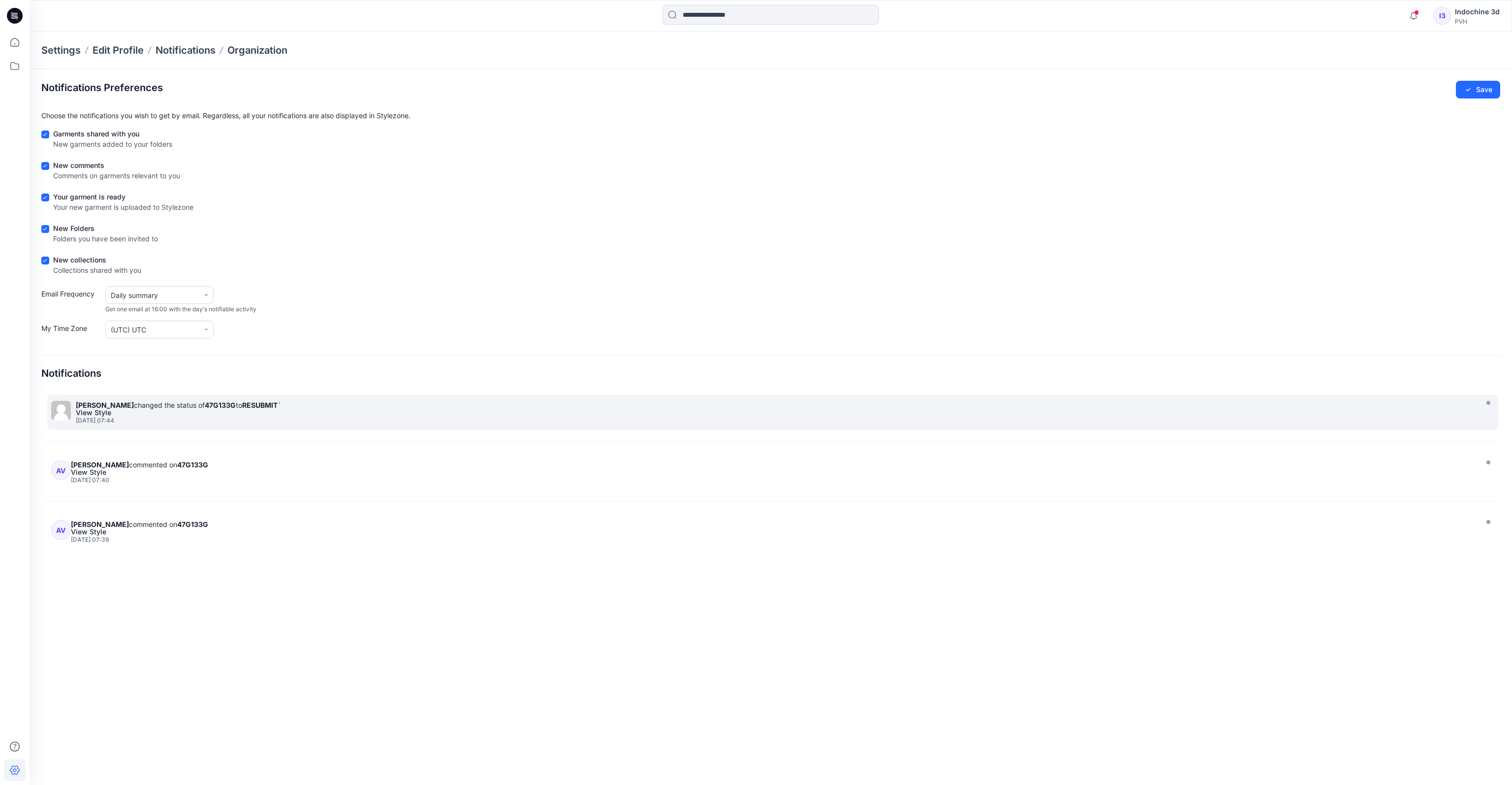
click at [231, 404] on strong "47G133G" at bounding box center [220, 405] width 31 height 8
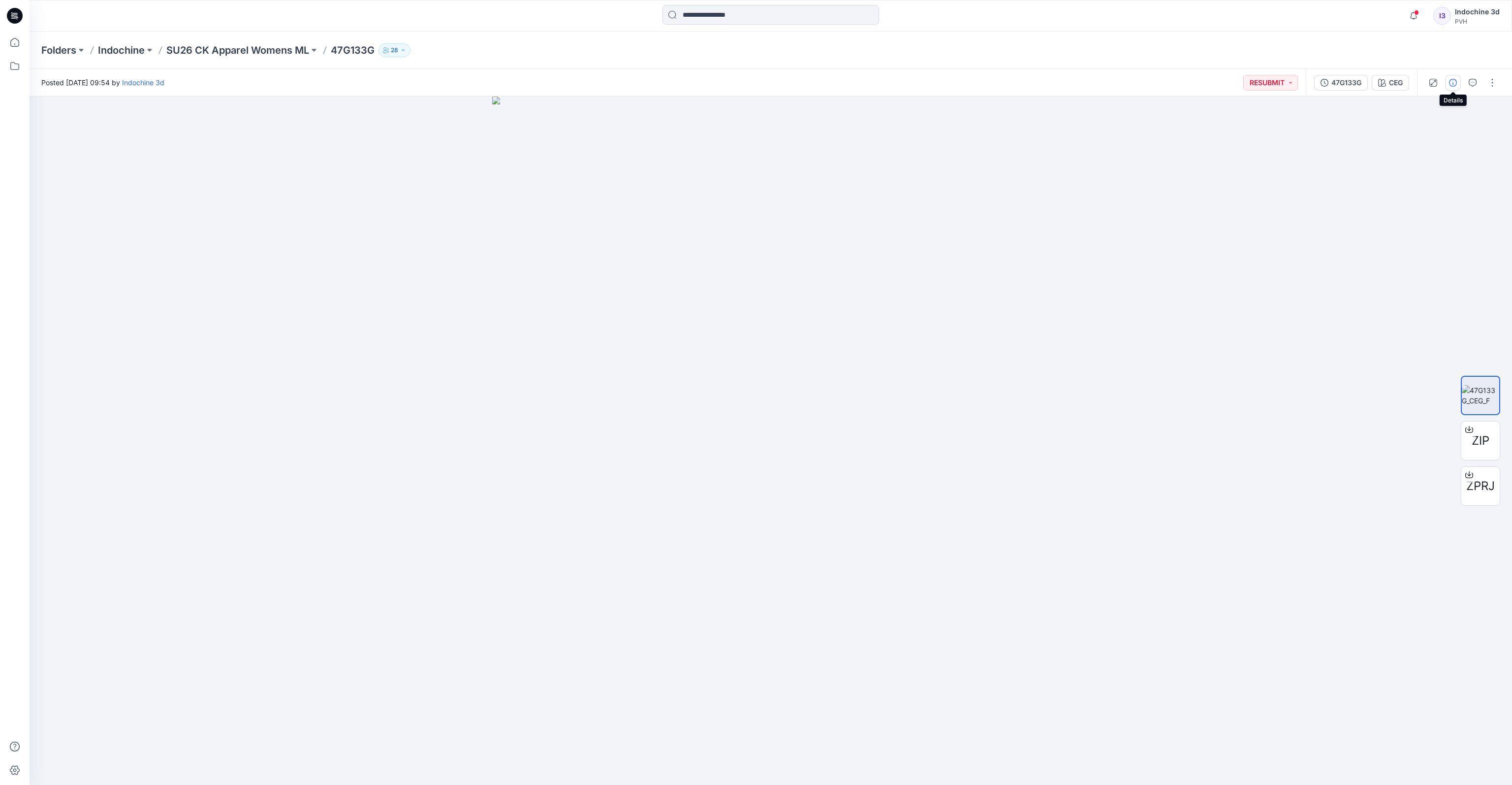
click at [1103, 88] on button "button" at bounding box center [1453, 82] width 16 height 16
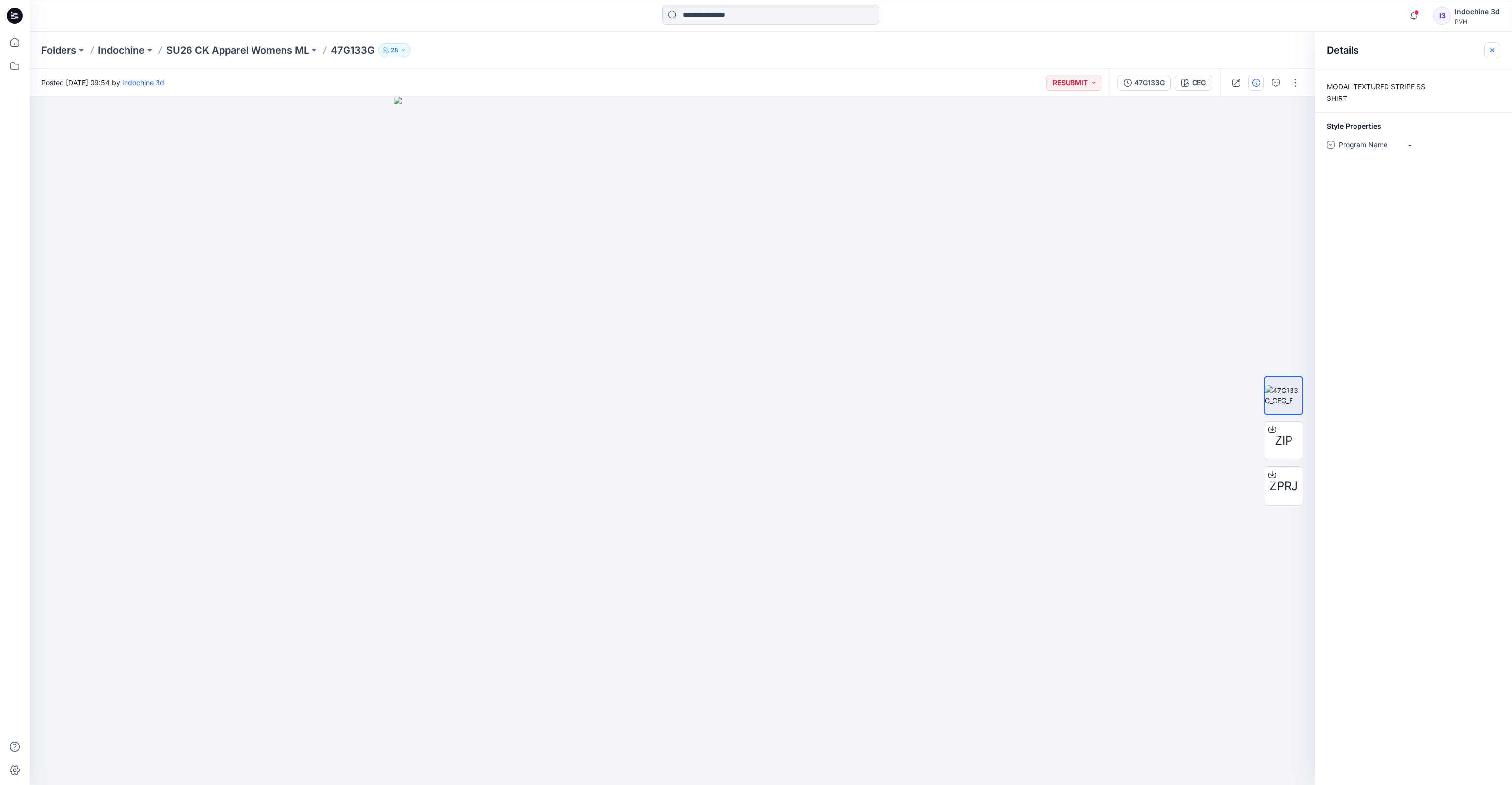
click at [1103, 49] on icon "button" at bounding box center [1492, 50] width 4 height 4
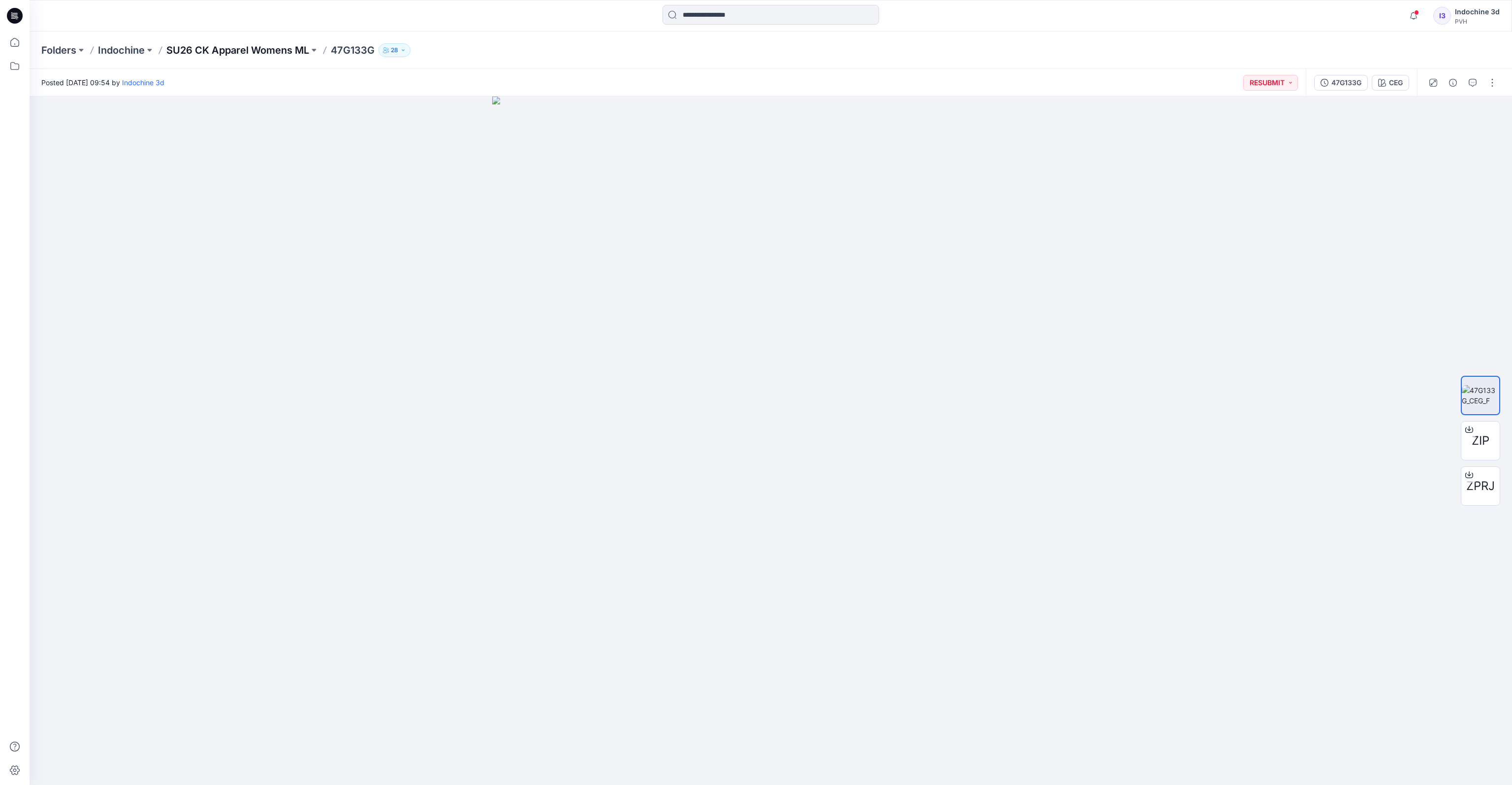
click at [209, 49] on p "SU26 CK Apparel Womens ML" at bounding box center [238, 50] width 143 height 14
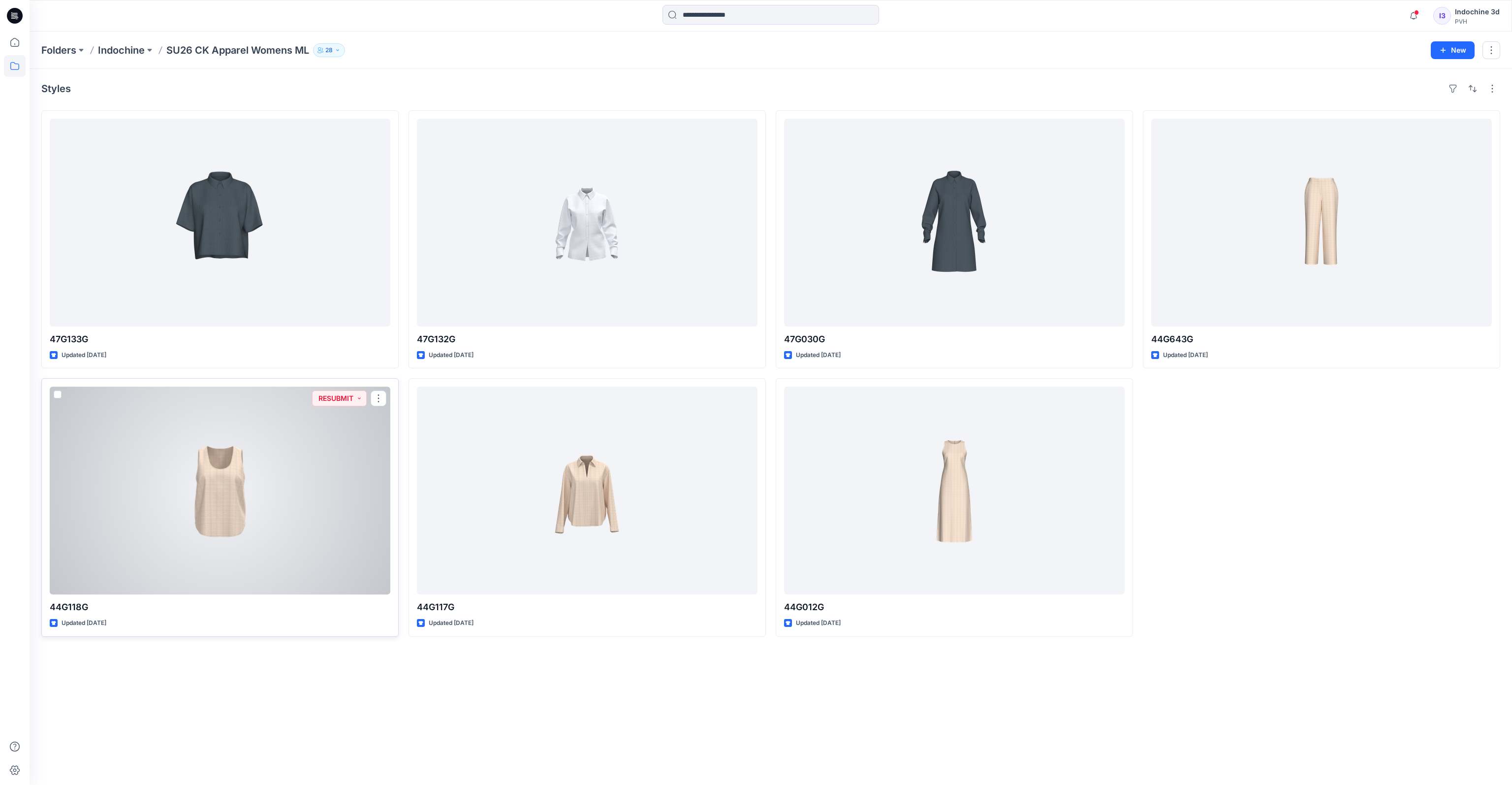
click at [278, 508] on div at bounding box center [220, 491] width 341 height 208
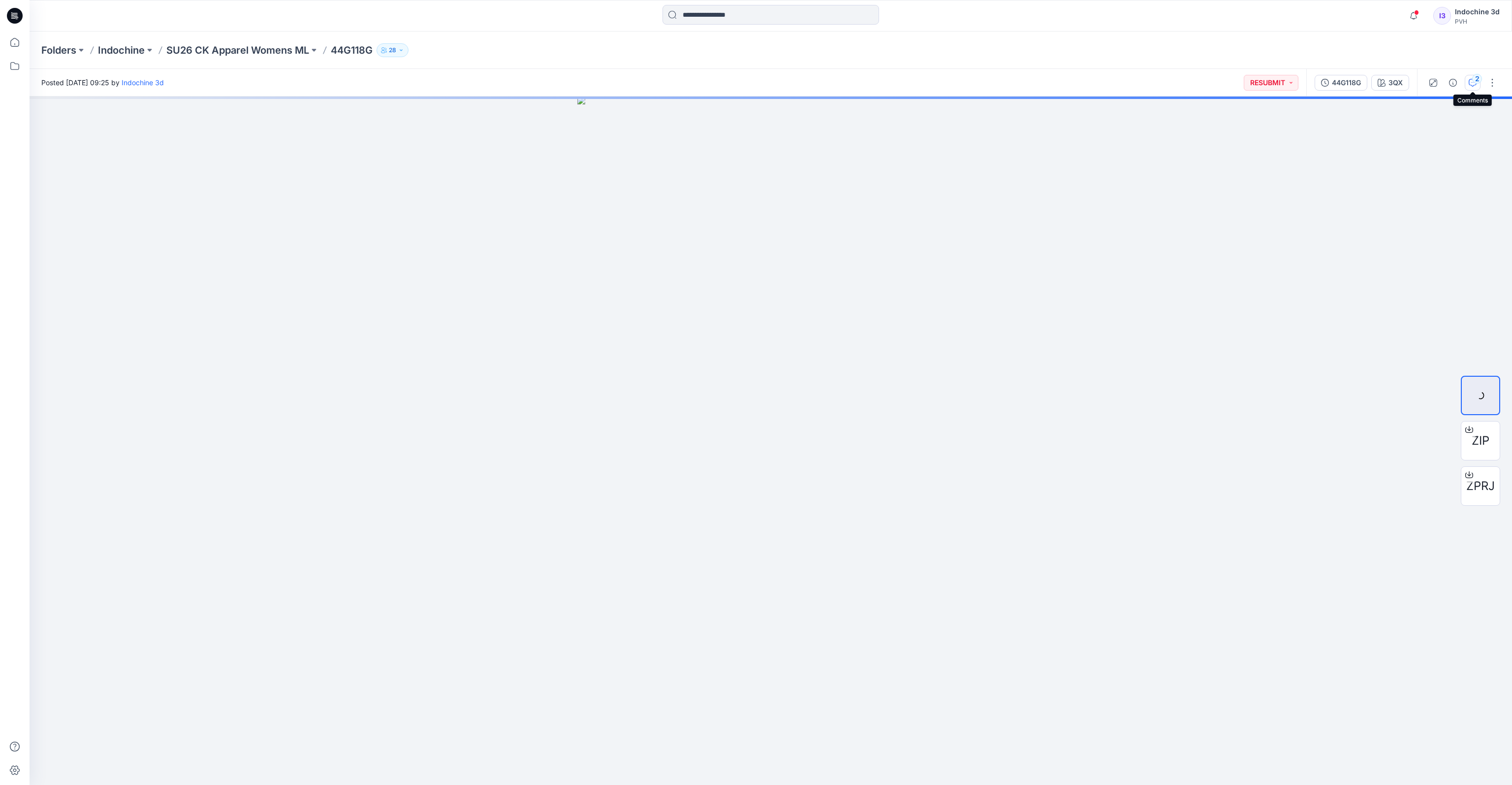
click at [1103, 83] on icon "button" at bounding box center [1473, 83] width 8 height 8
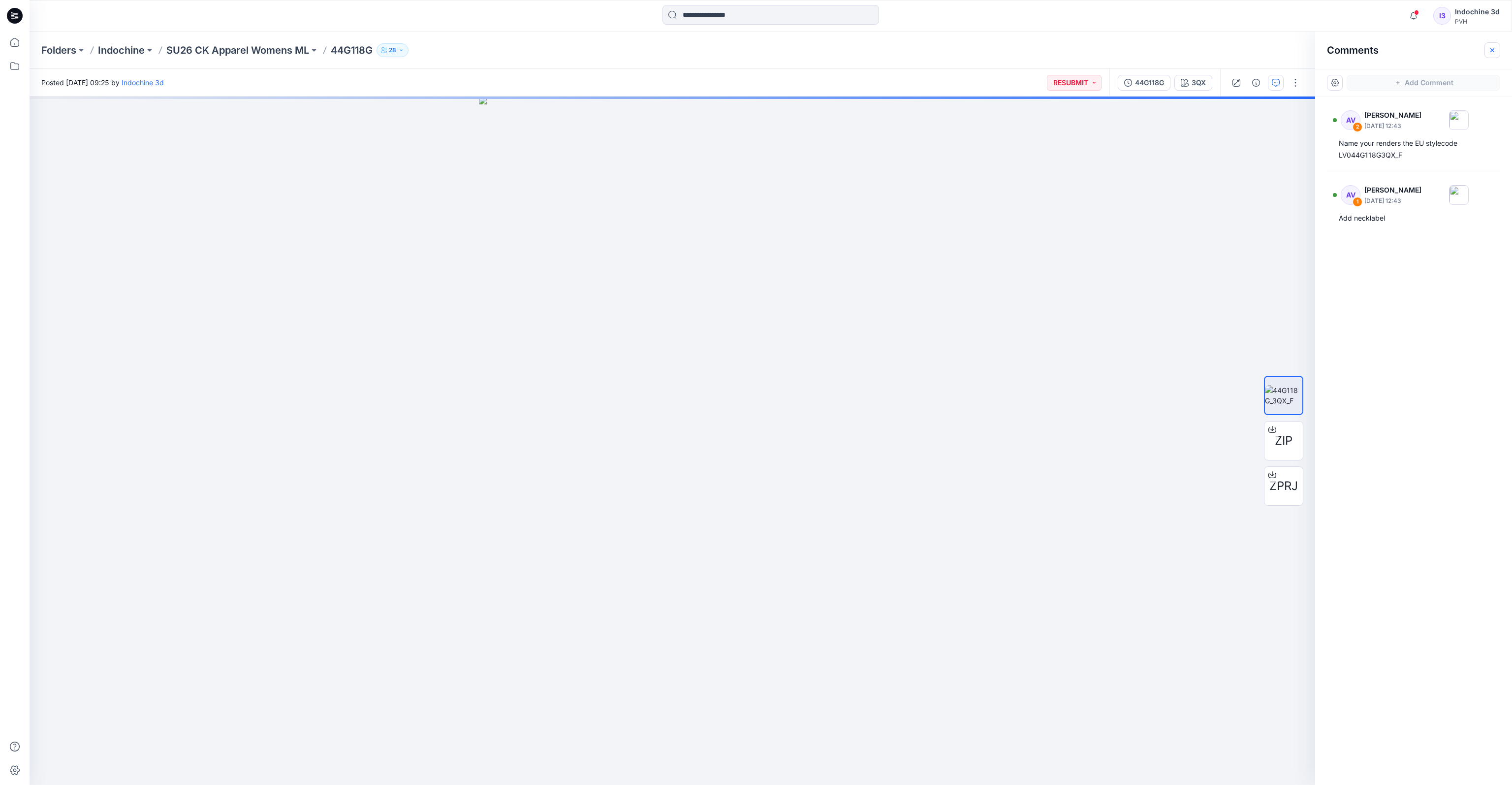
click at [1103, 50] on icon "button" at bounding box center [1492, 50] width 8 height 8
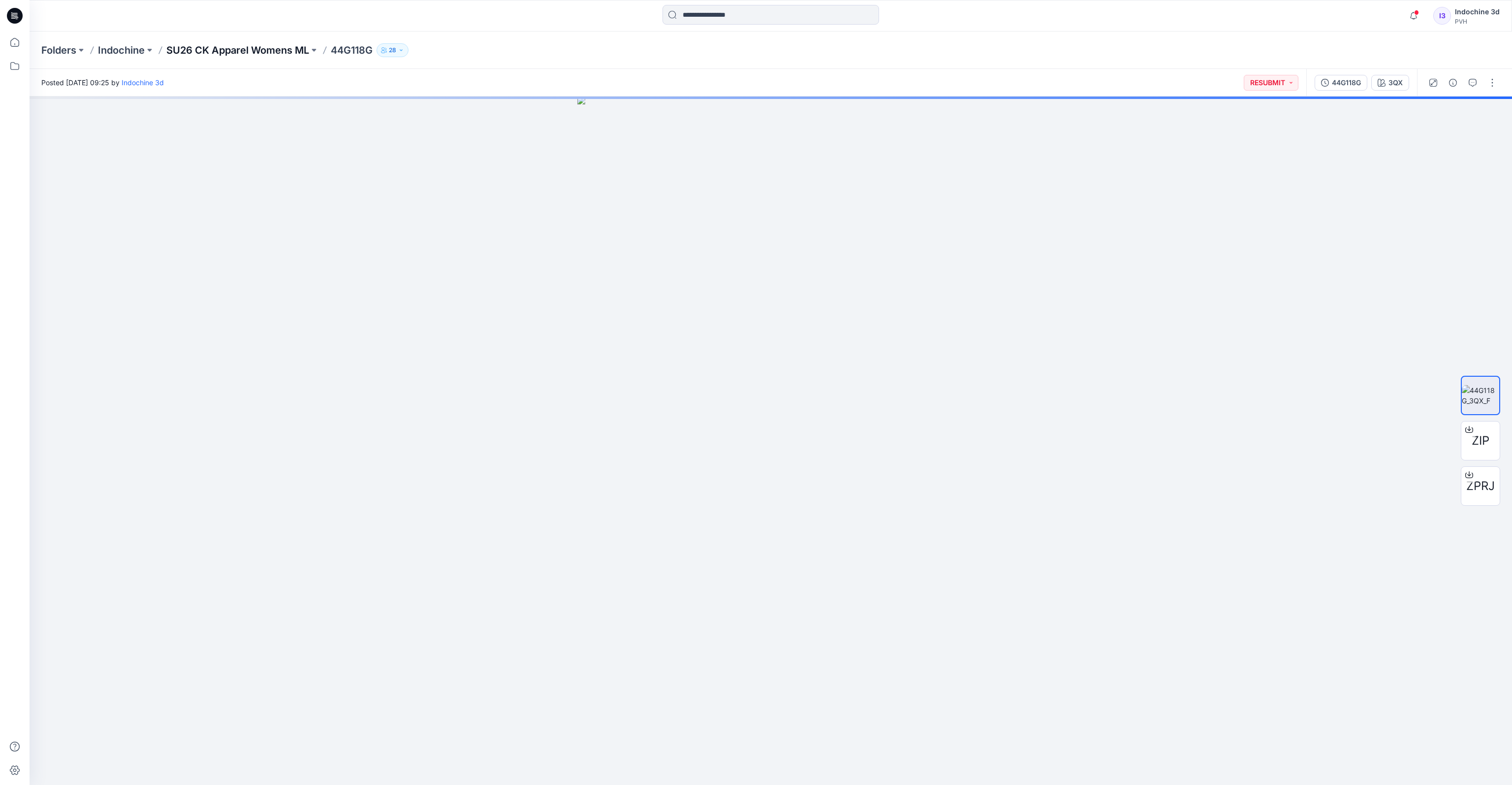
click at [269, 54] on p "SU26 CK Apparel Womens ML" at bounding box center [238, 50] width 143 height 14
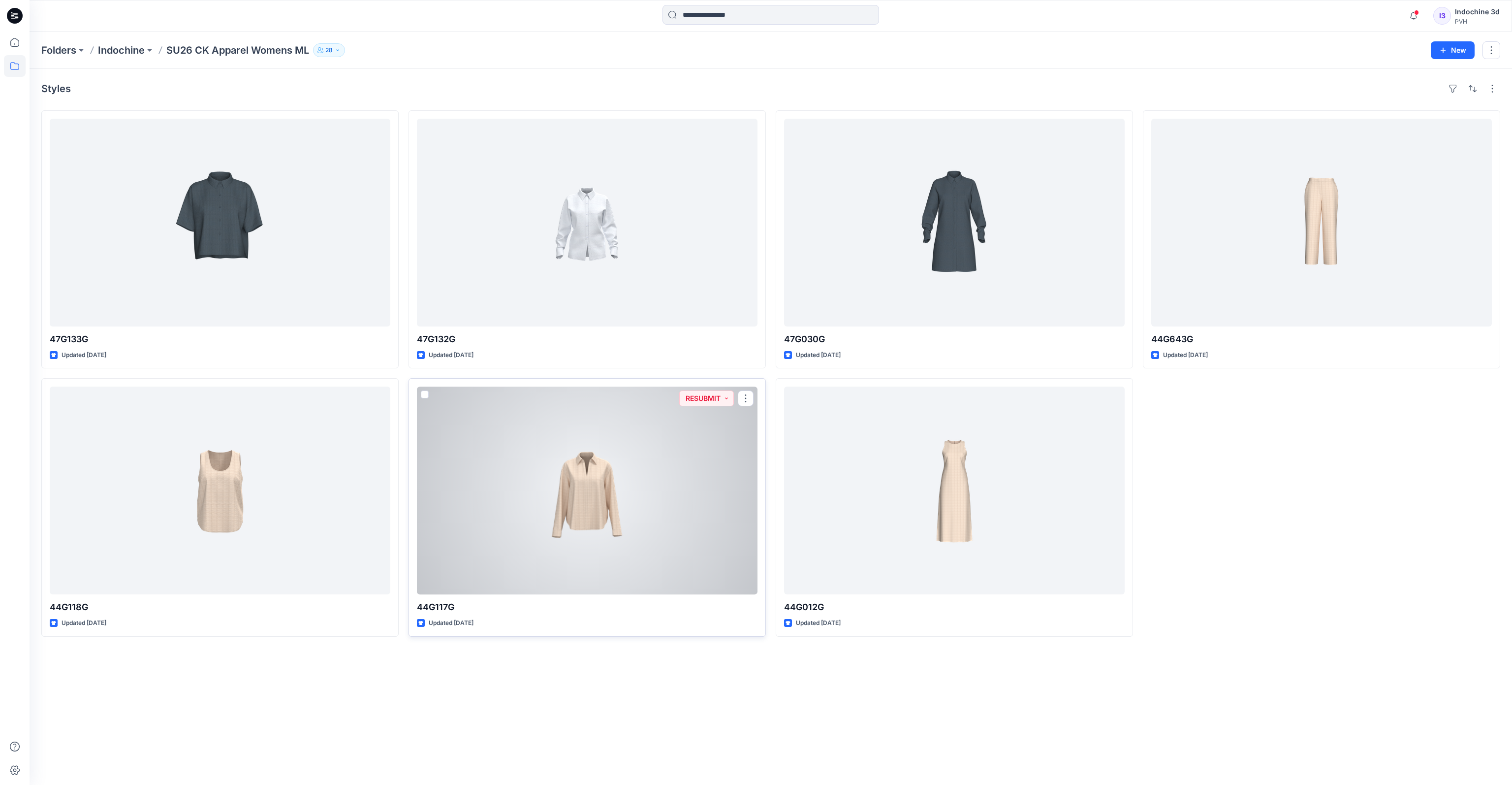
click at [595, 443] on div at bounding box center [587, 491] width 341 height 208
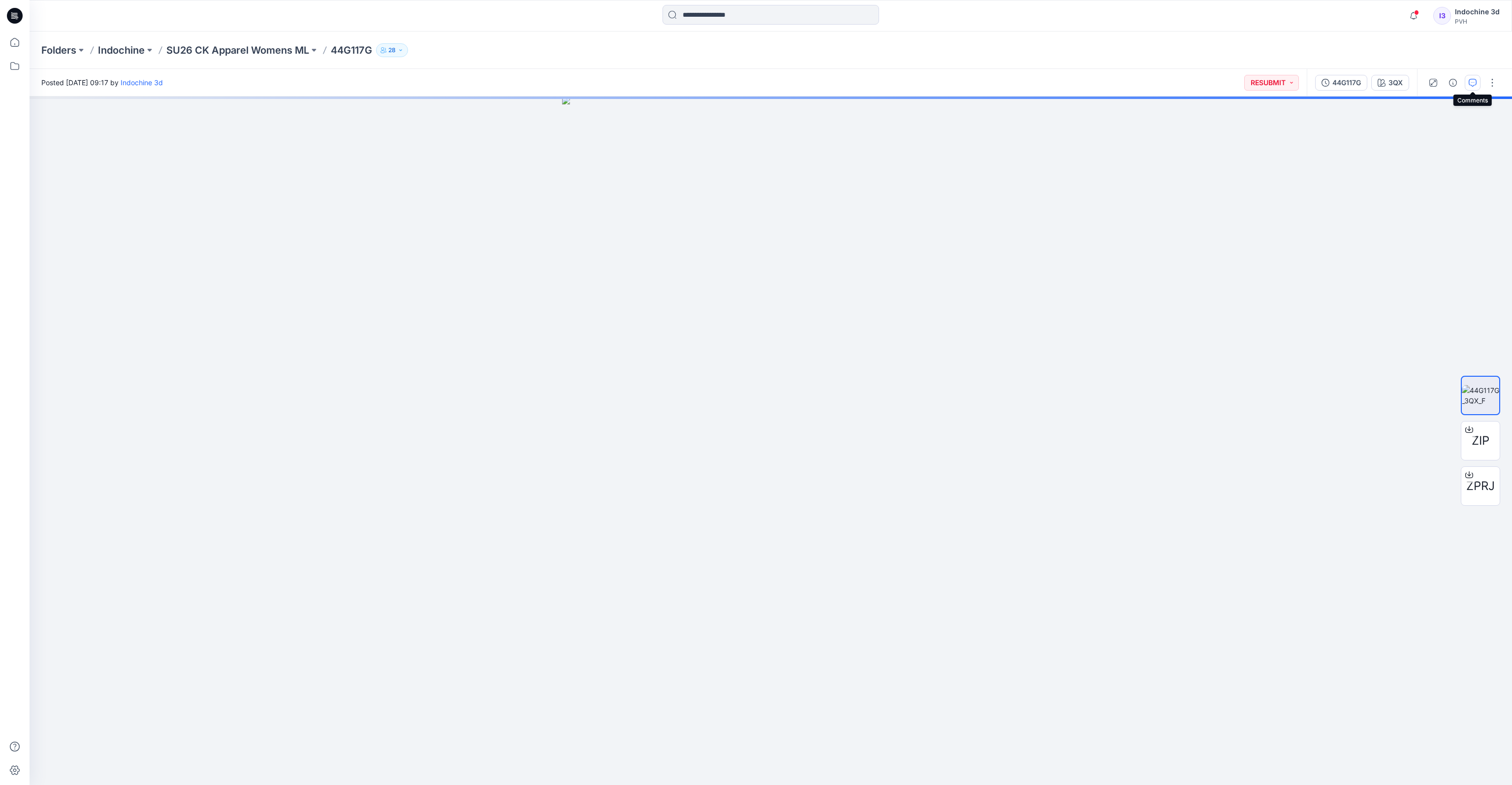
click at [1103, 83] on icon "button" at bounding box center [1473, 83] width 8 height 8
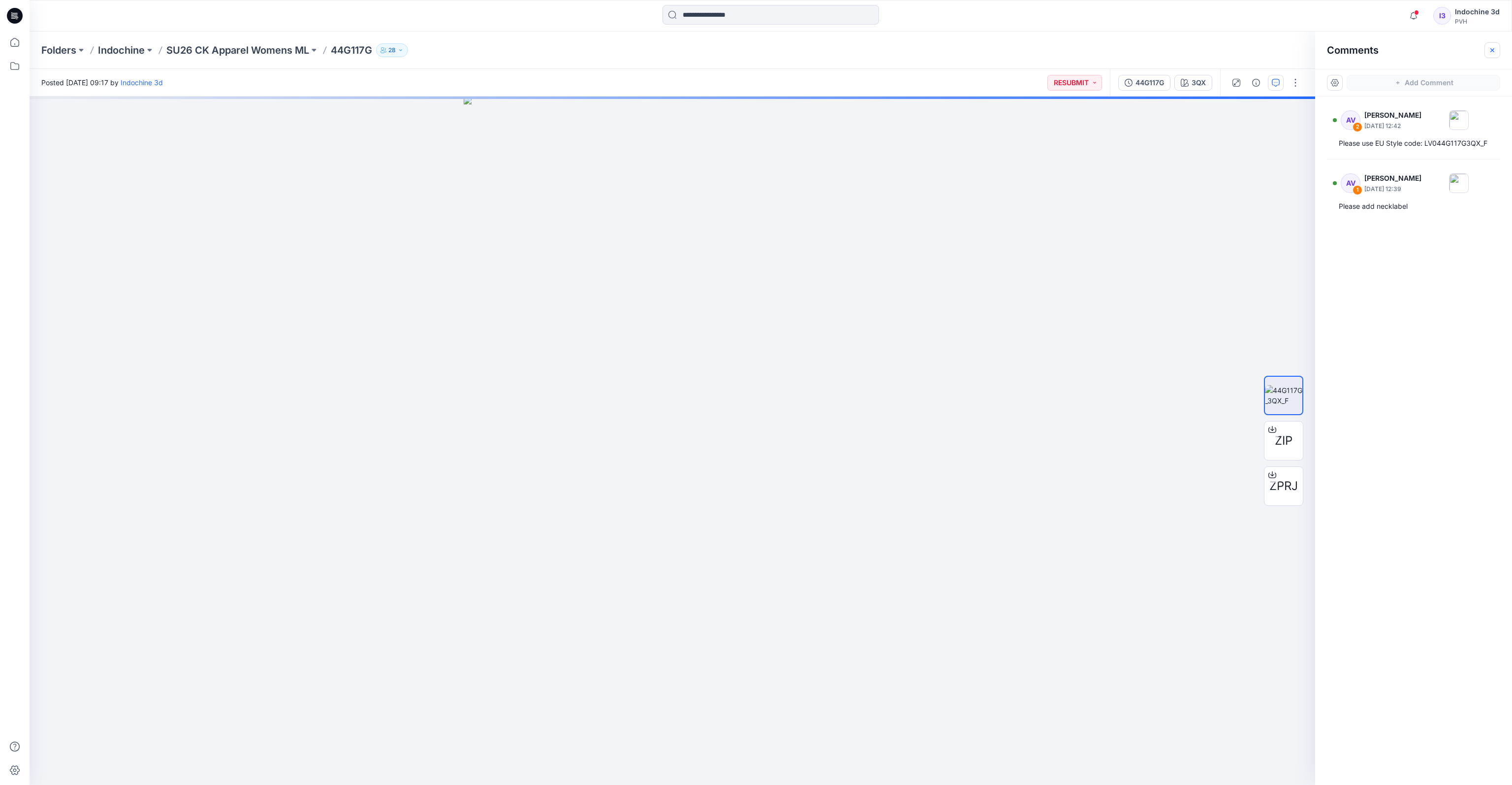
click at [1103, 50] on icon "button" at bounding box center [1492, 50] width 4 height 4
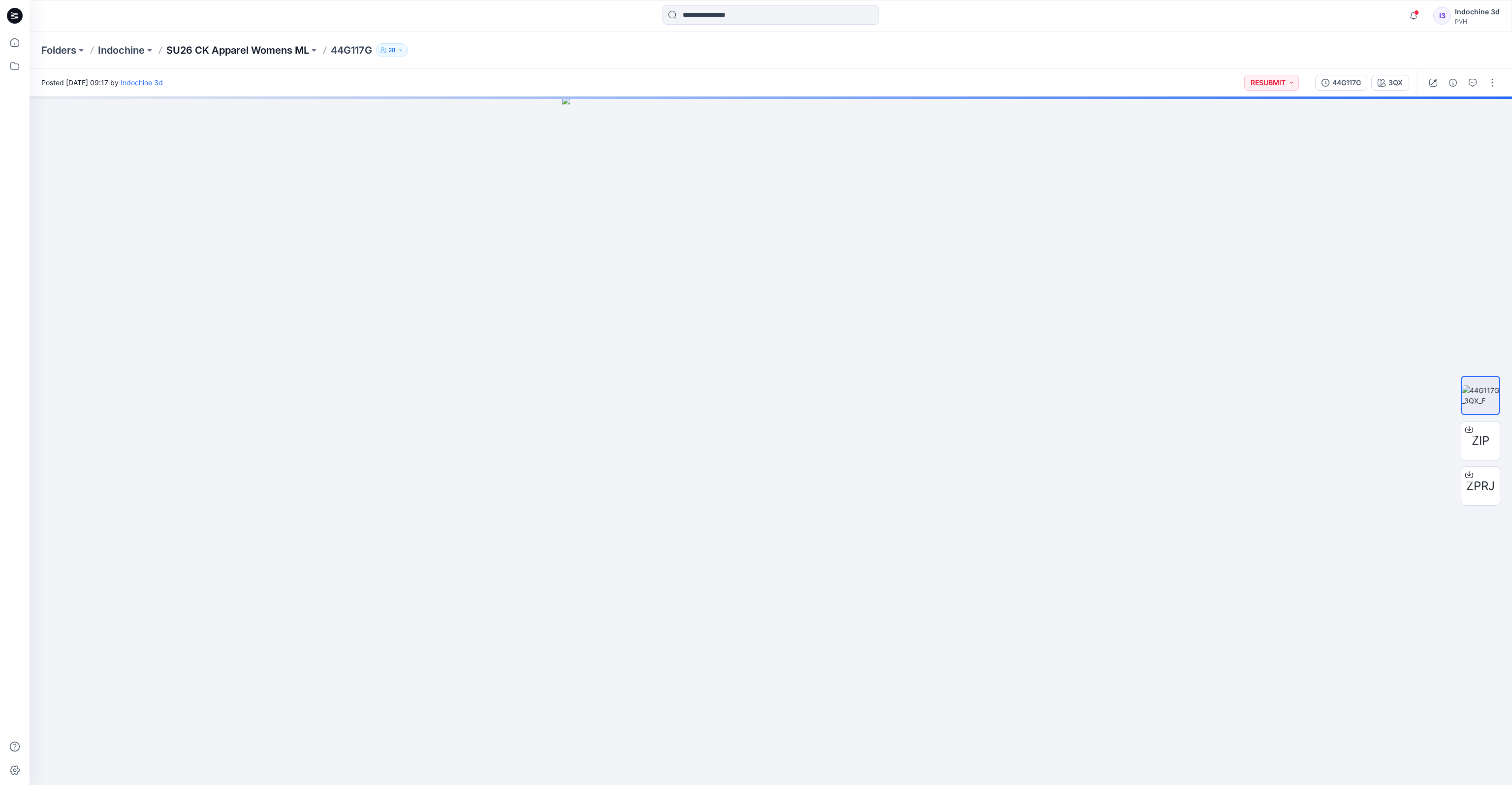
click at [270, 54] on p "SU26 CK Apparel Womens ML" at bounding box center [238, 50] width 143 height 14
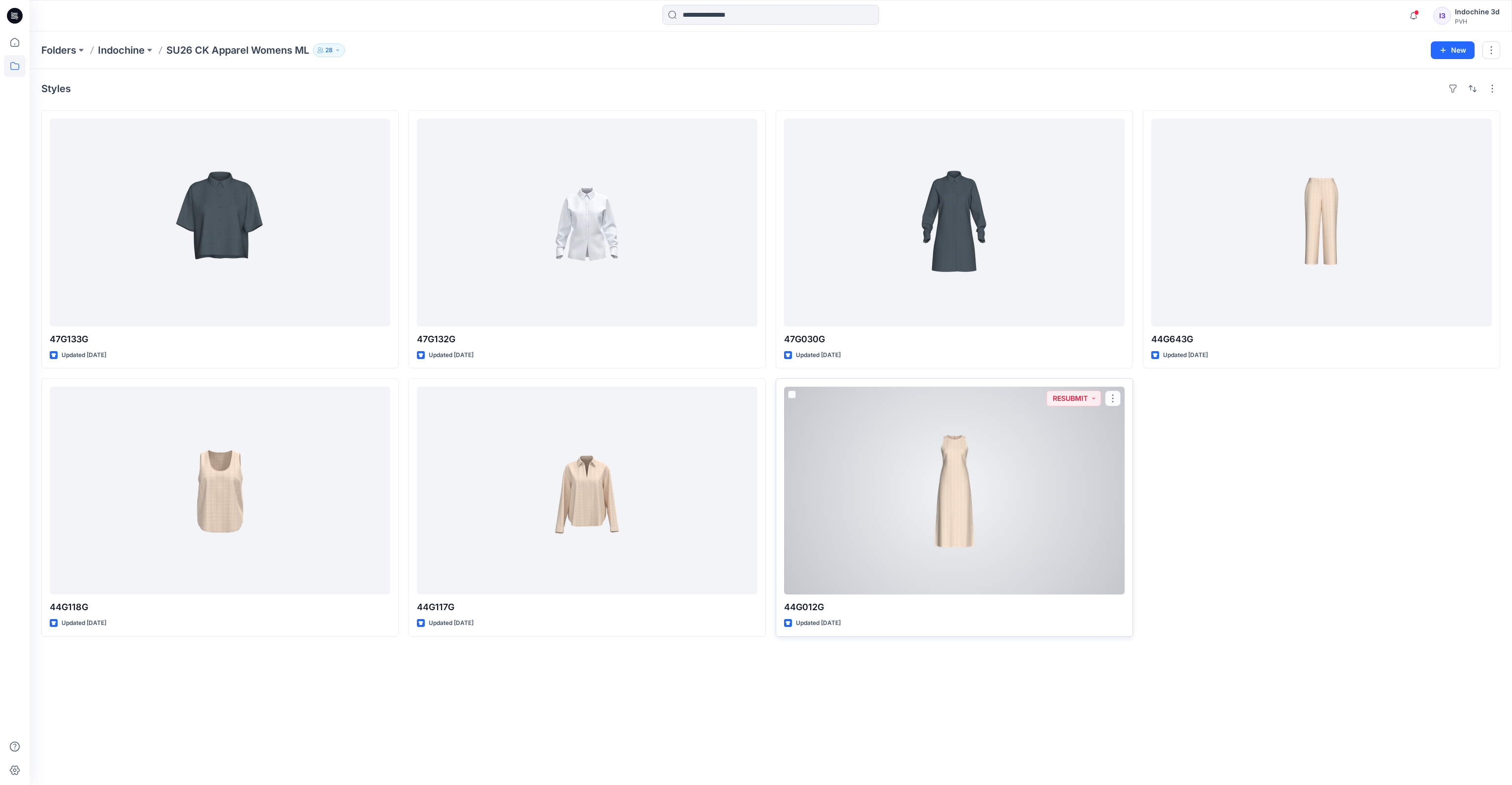
click at [953, 461] on div at bounding box center [954, 491] width 341 height 208
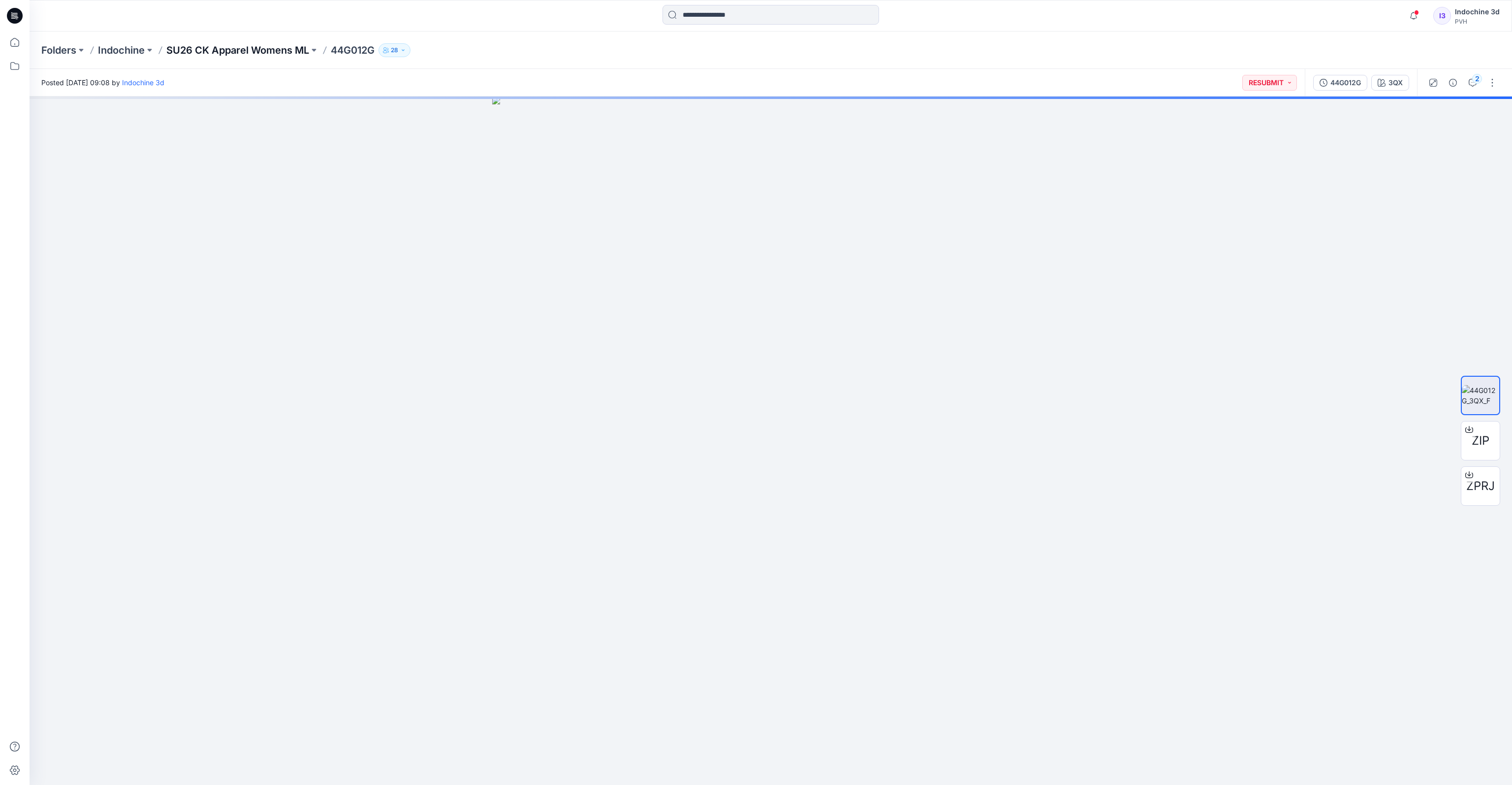
click at [264, 50] on p "SU26 CK Apparel Womens ML" at bounding box center [238, 50] width 143 height 14
